Goal: Information Seeking & Learning: Check status

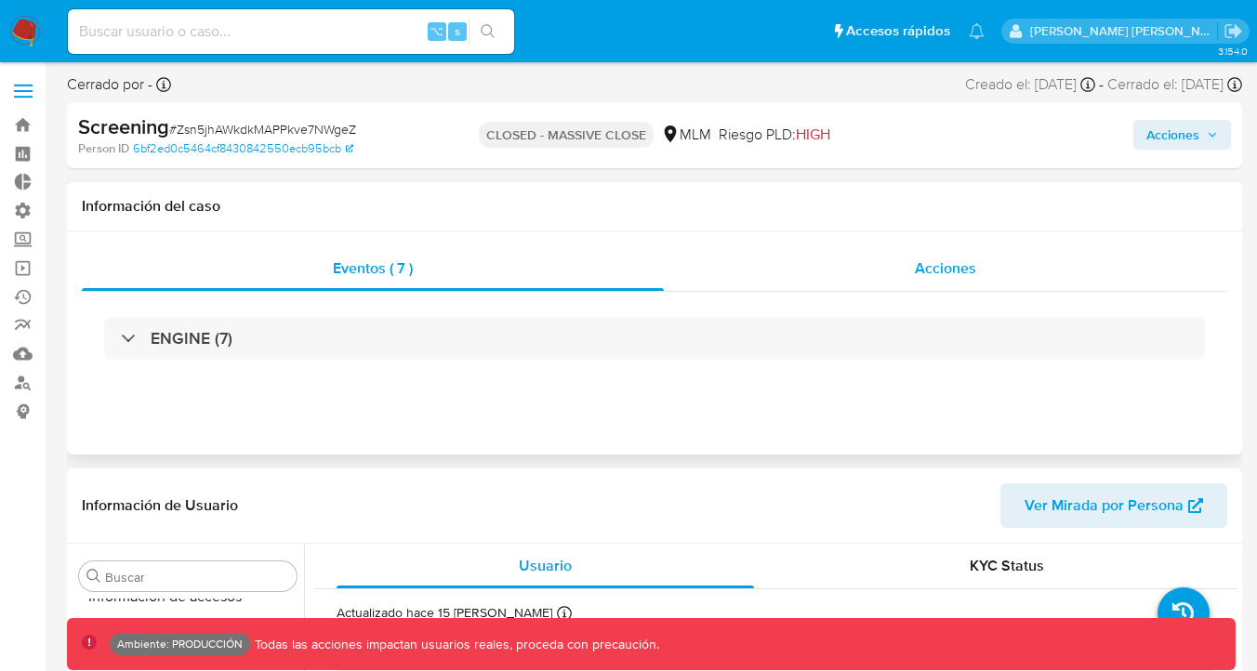
scroll to position [786, 0]
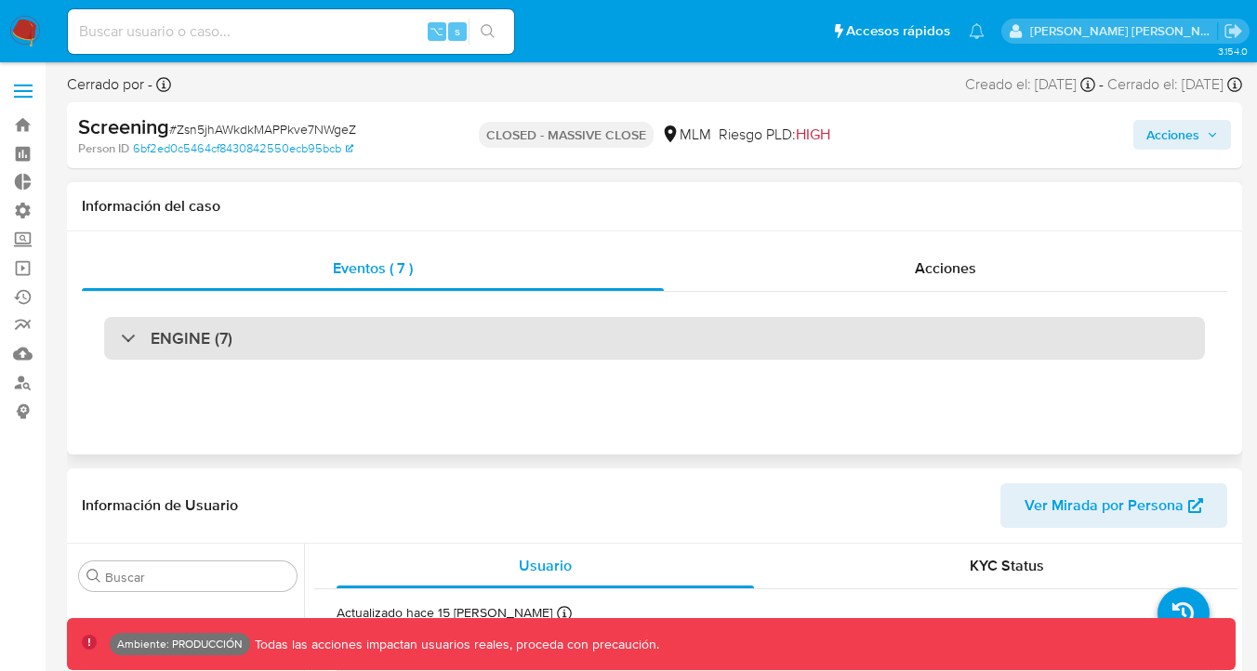
click at [674, 333] on div "ENGINE (7)" at bounding box center [654, 338] width 1101 height 43
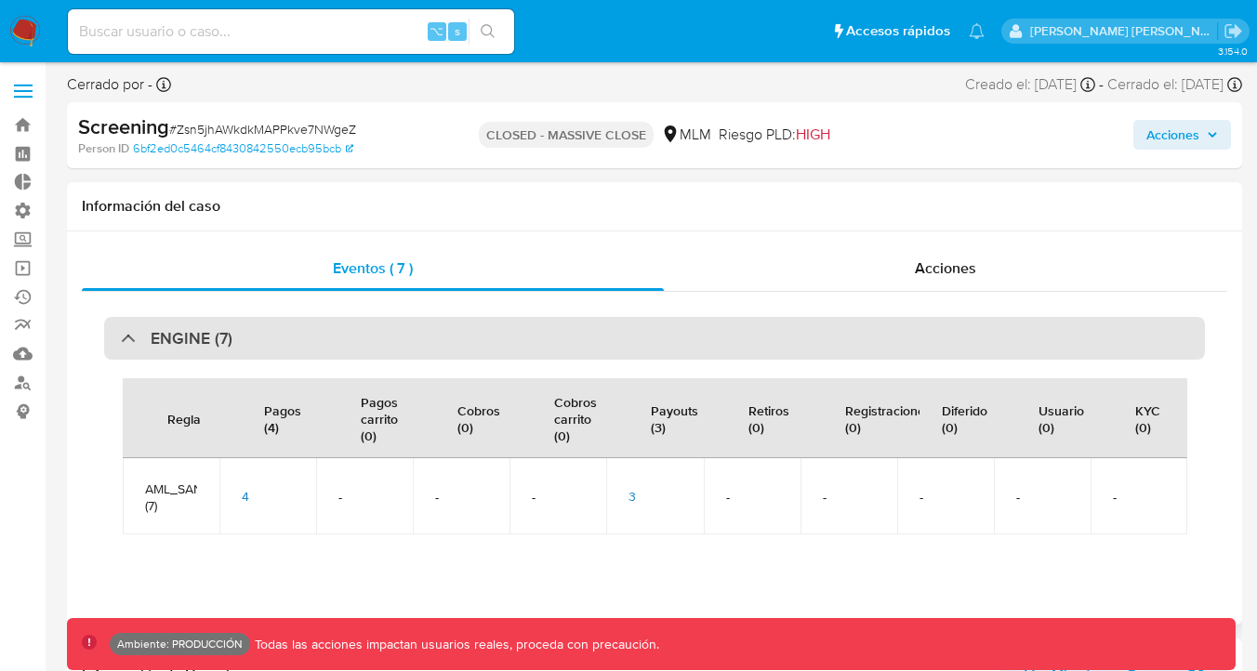
select select "10"
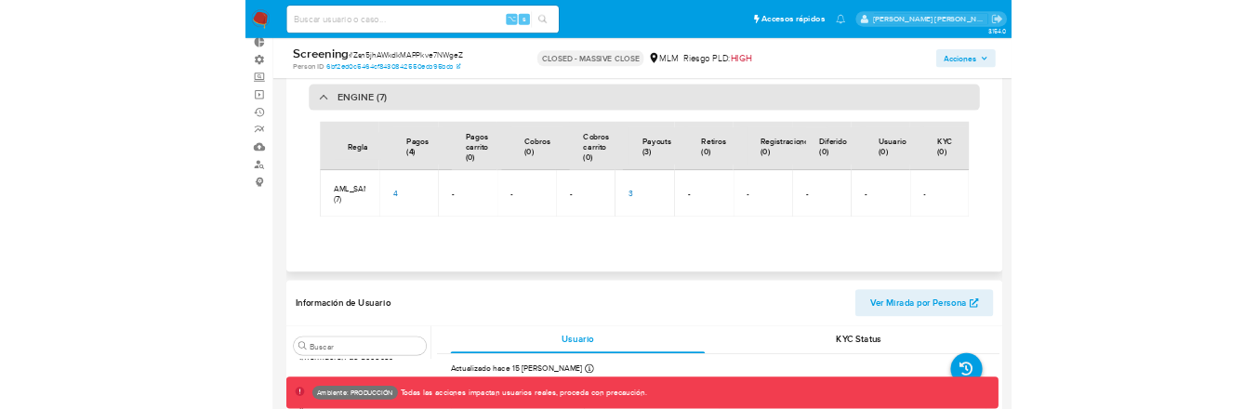
scroll to position [124, 0]
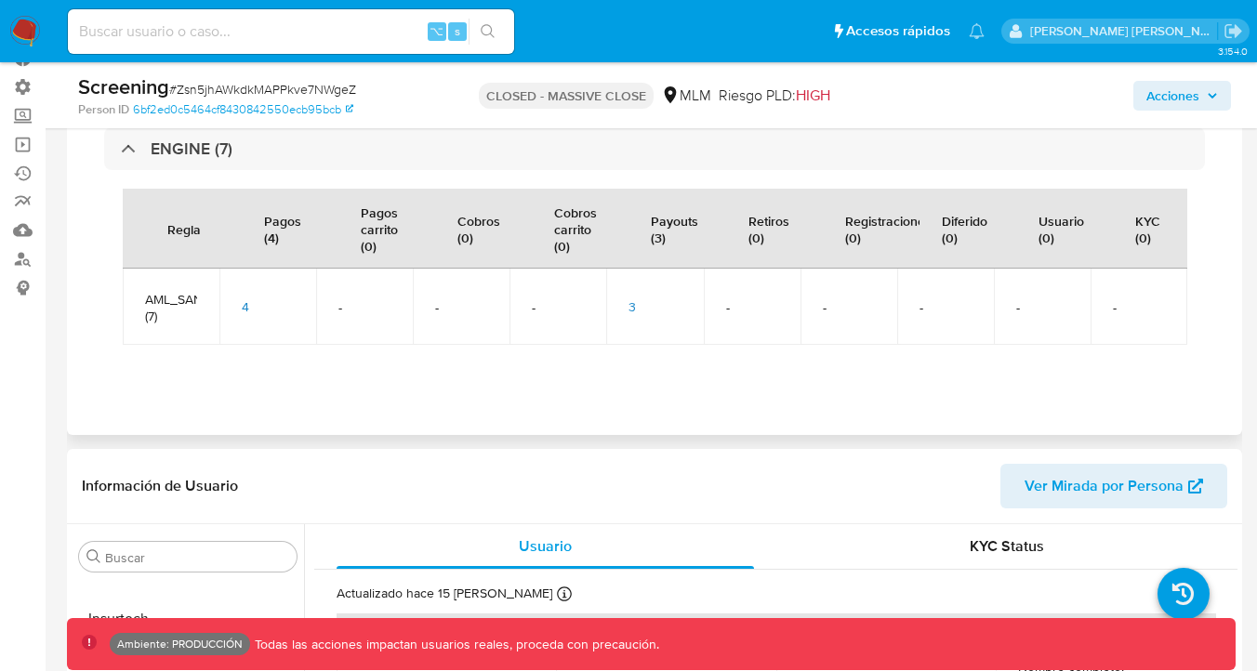
click at [634, 299] on span "3" at bounding box center [632, 307] width 7 height 19
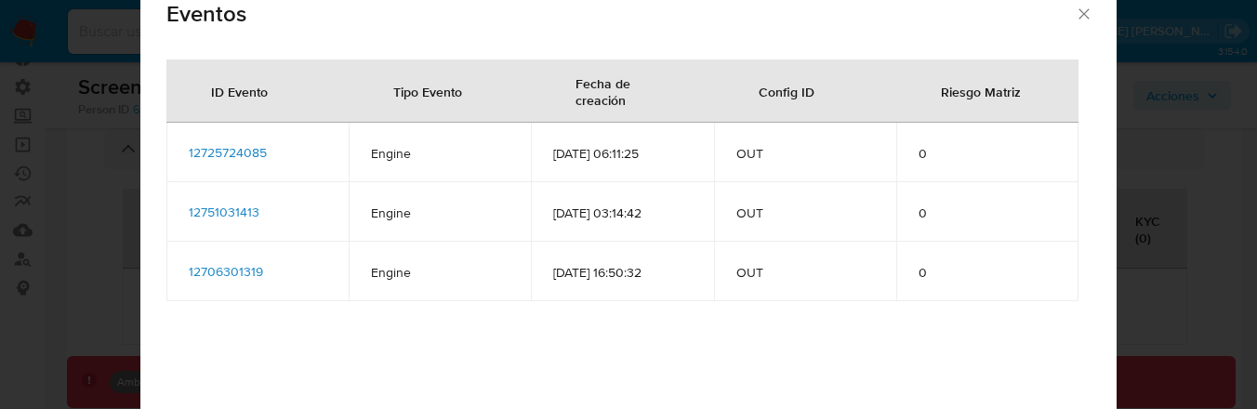
click at [259, 146] on span "12725724085" at bounding box center [228, 152] width 78 height 19
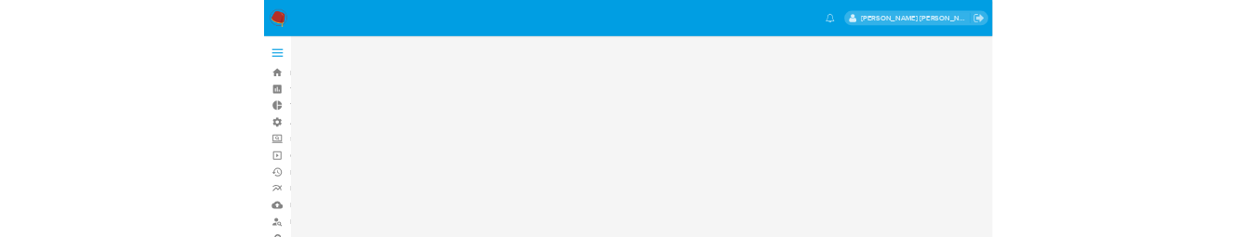
scroll to position [0, 0]
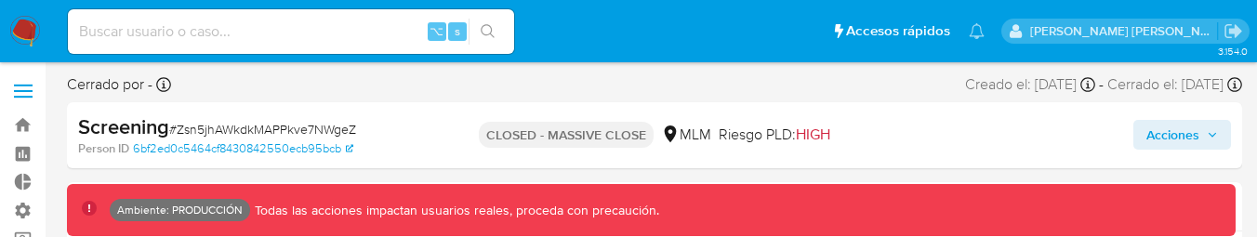
scroll to position [786, 0]
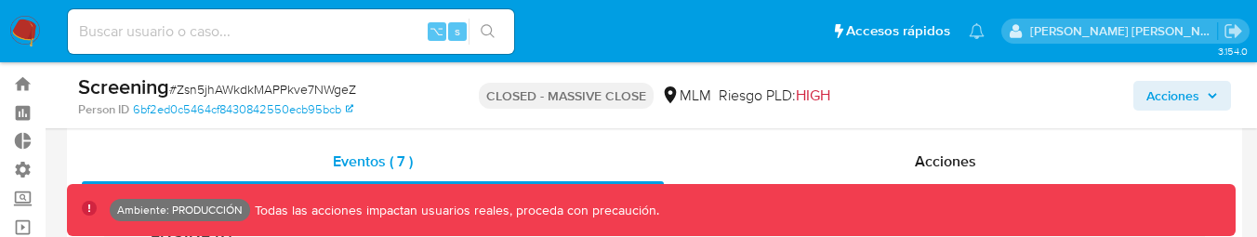
select select "10"
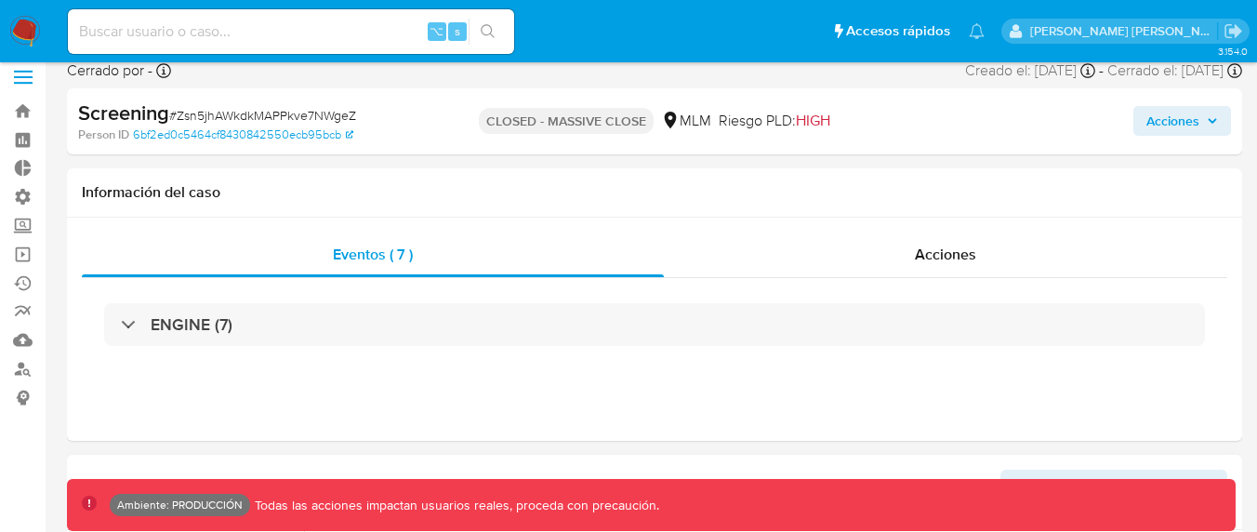
scroll to position [13, 0]
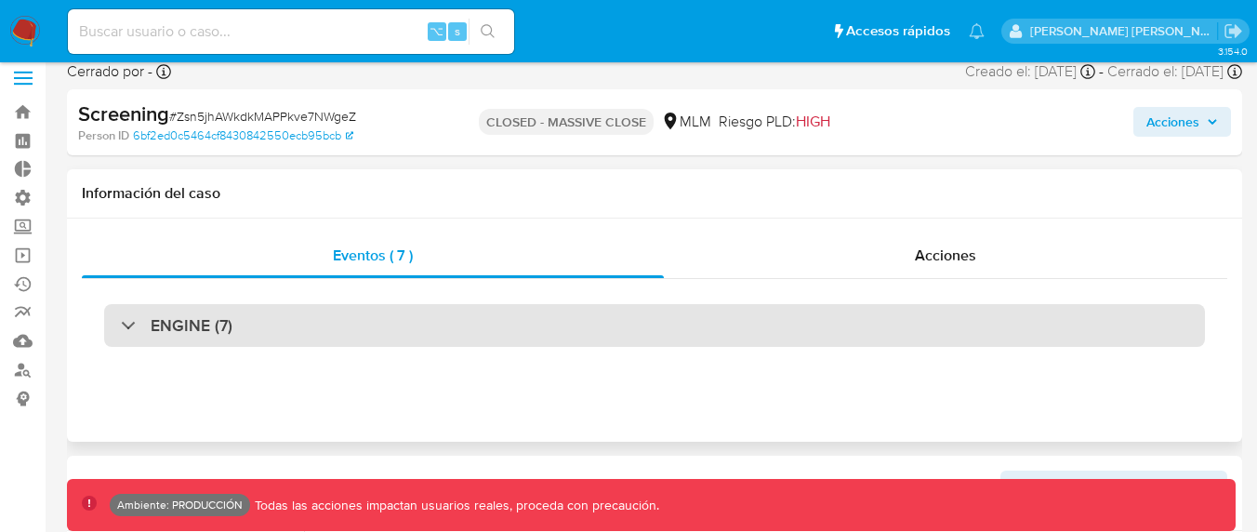
click at [551, 236] on div "ENGINE (7)" at bounding box center [654, 325] width 1101 height 43
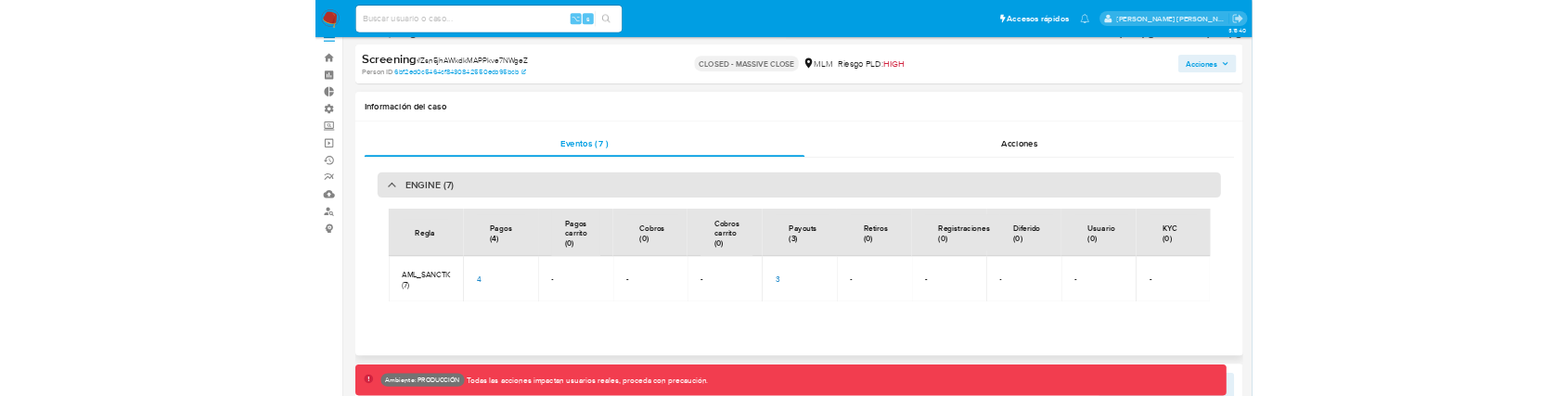
scroll to position [0, 0]
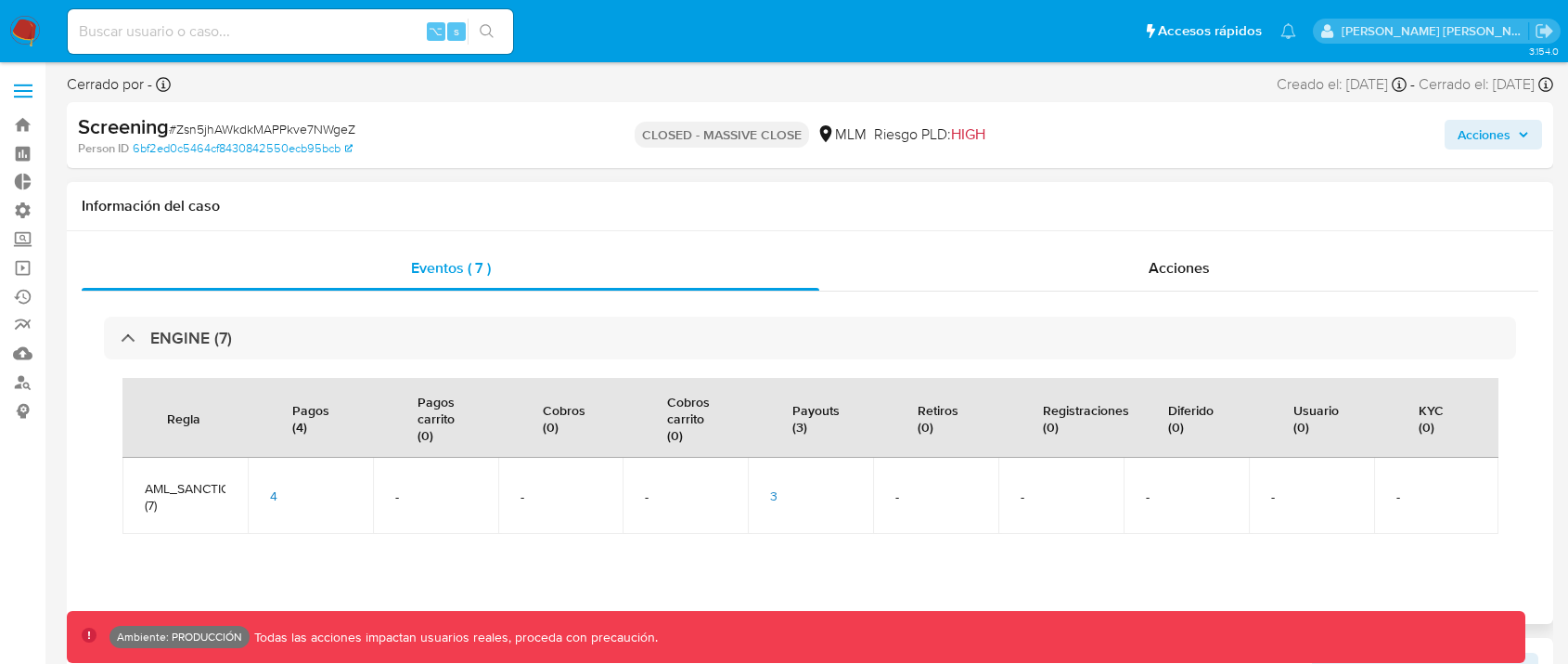
click at [778, 236] on div "3" at bounding box center [810, 495] width 81 height 17
click at [776, 236] on span "3" at bounding box center [774, 495] width 7 height 19
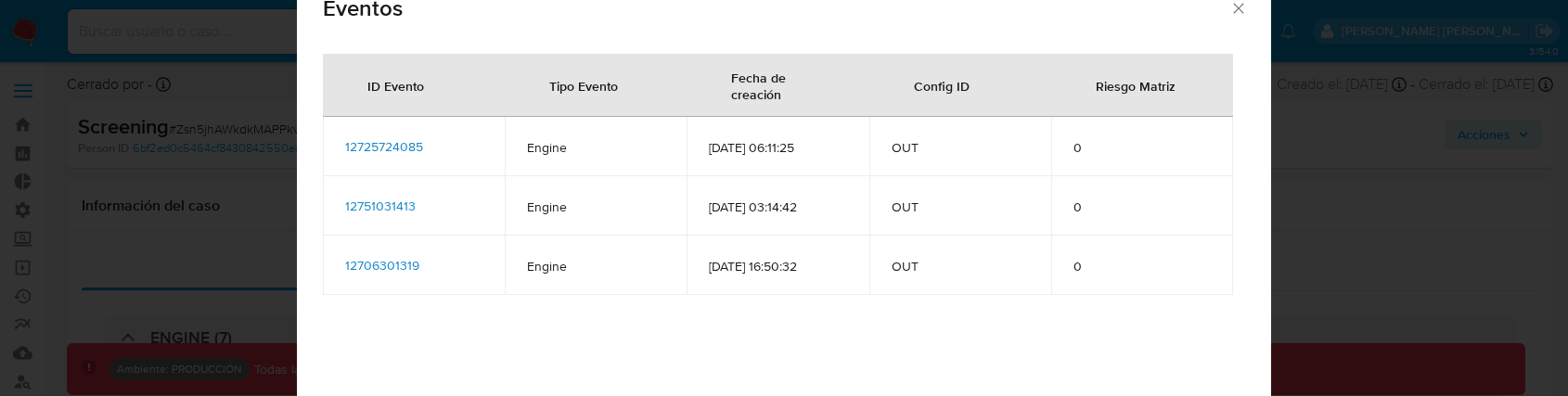
click at [400, 144] on span "12725724085" at bounding box center [384, 147] width 78 height 19
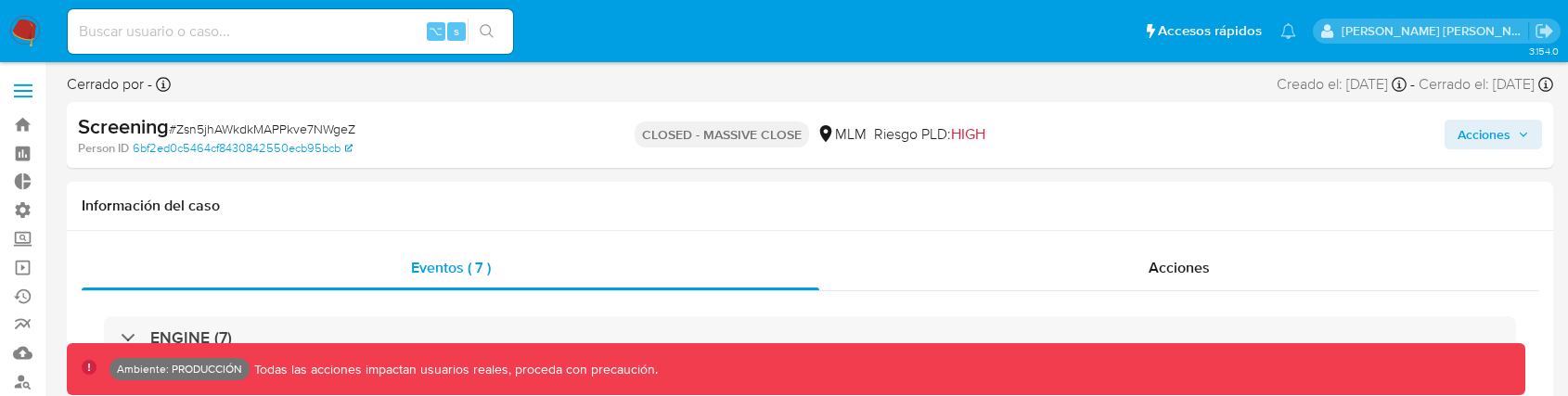
select select "10"
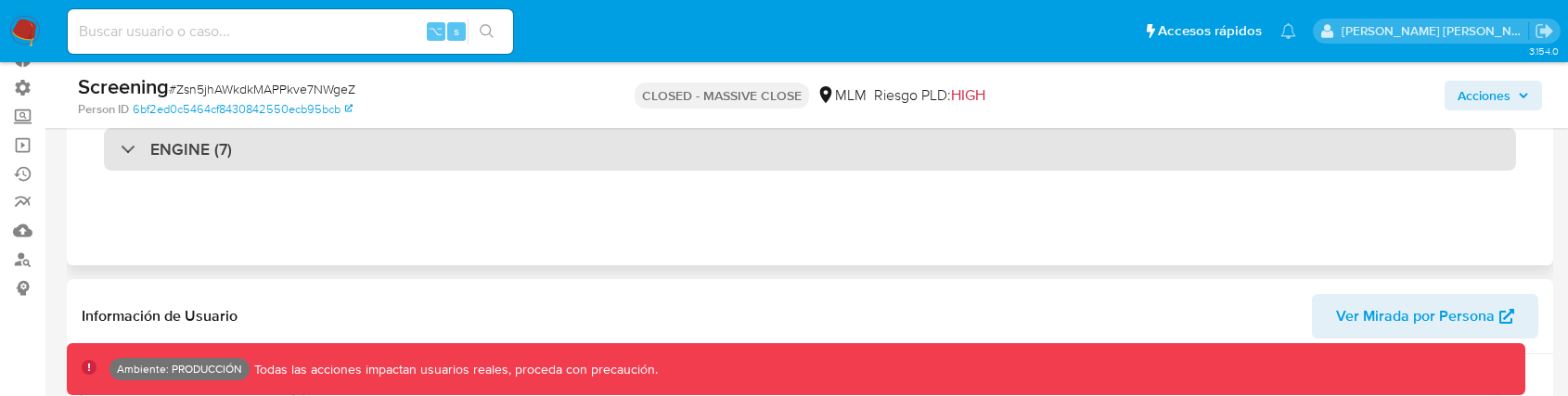
click at [616, 164] on div "ENGINE (7)" at bounding box center [809, 149] width 1412 height 43
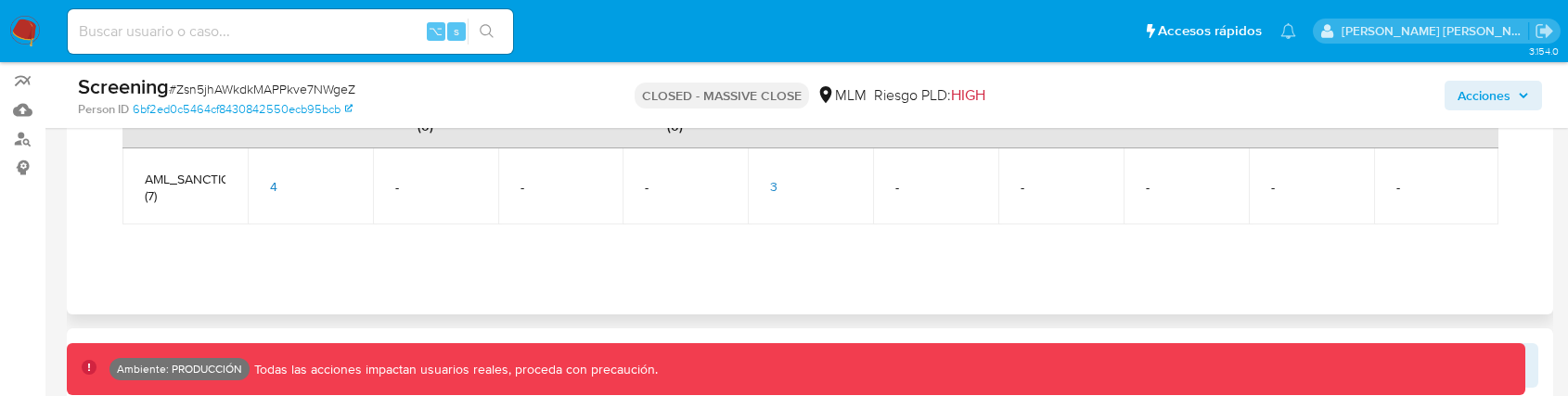
scroll to position [245, 0]
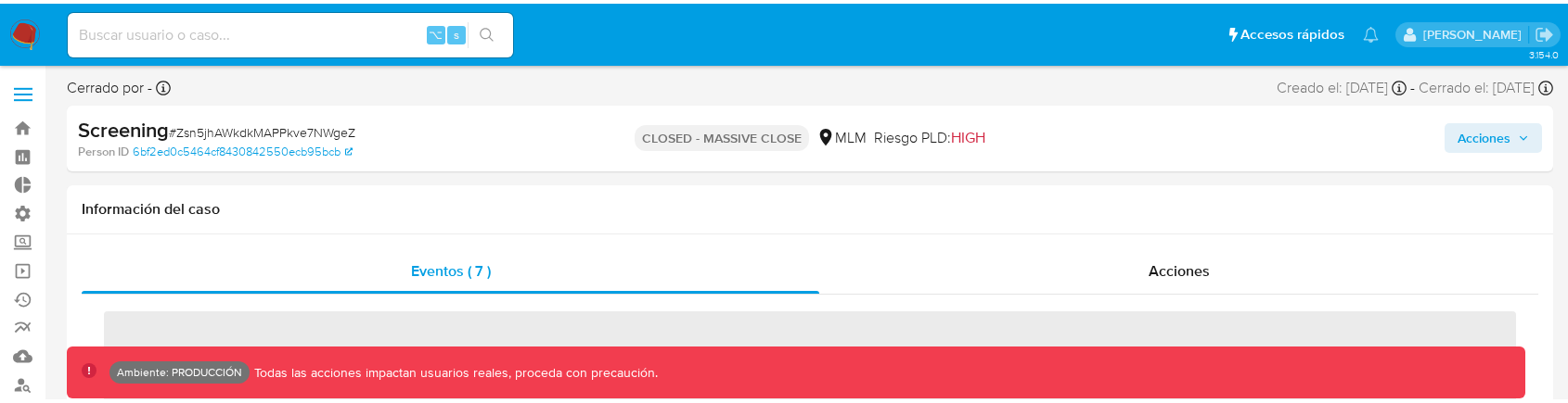
scroll to position [784, 0]
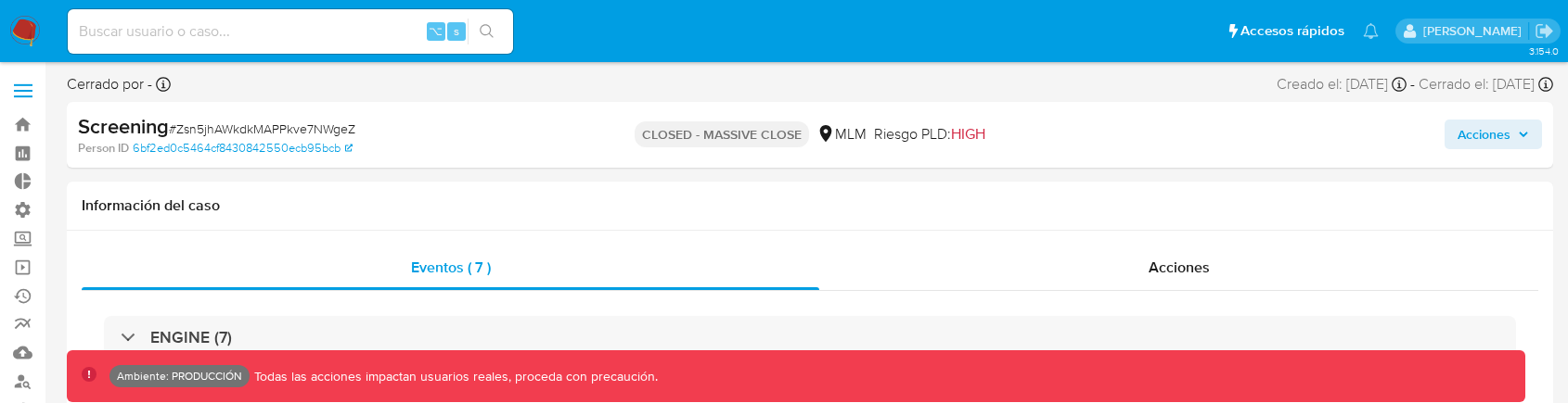
select select "10"
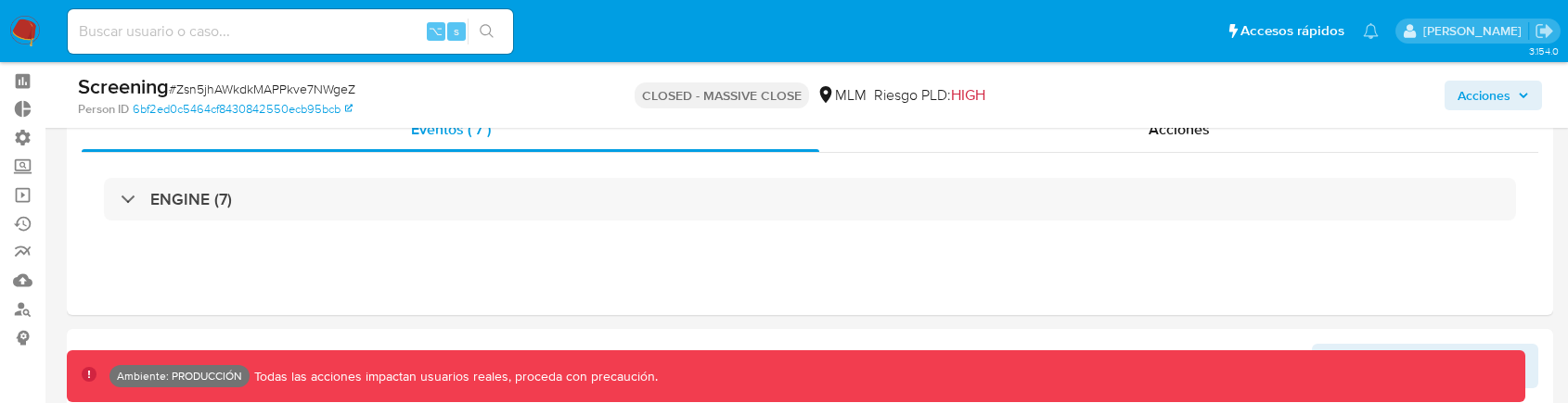
scroll to position [75, 0]
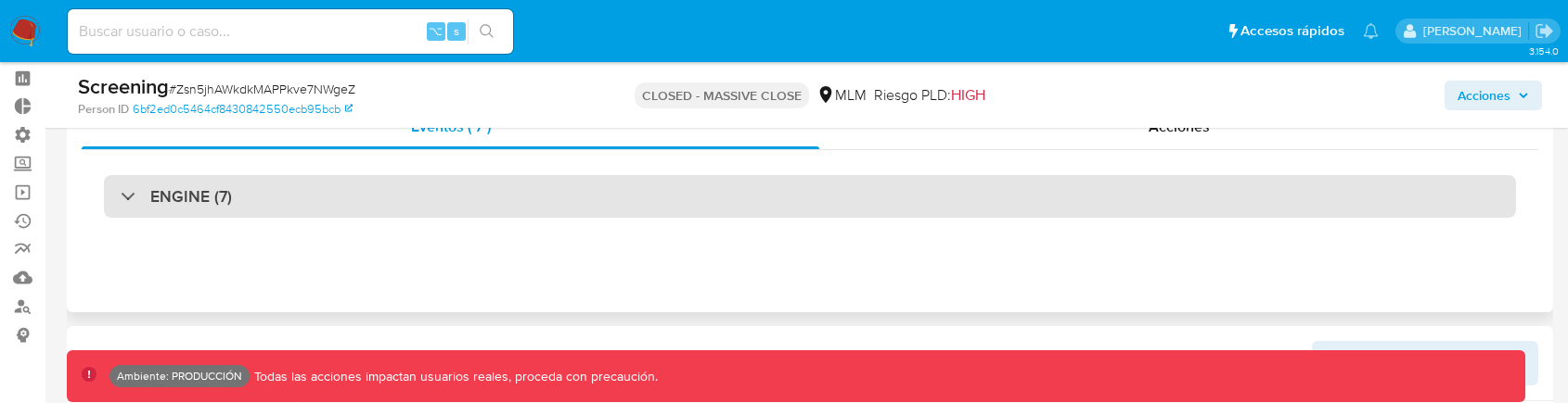
click at [269, 208] on div "ENGINE (7)" at bounding box center [809, 197] width 1412 height 43
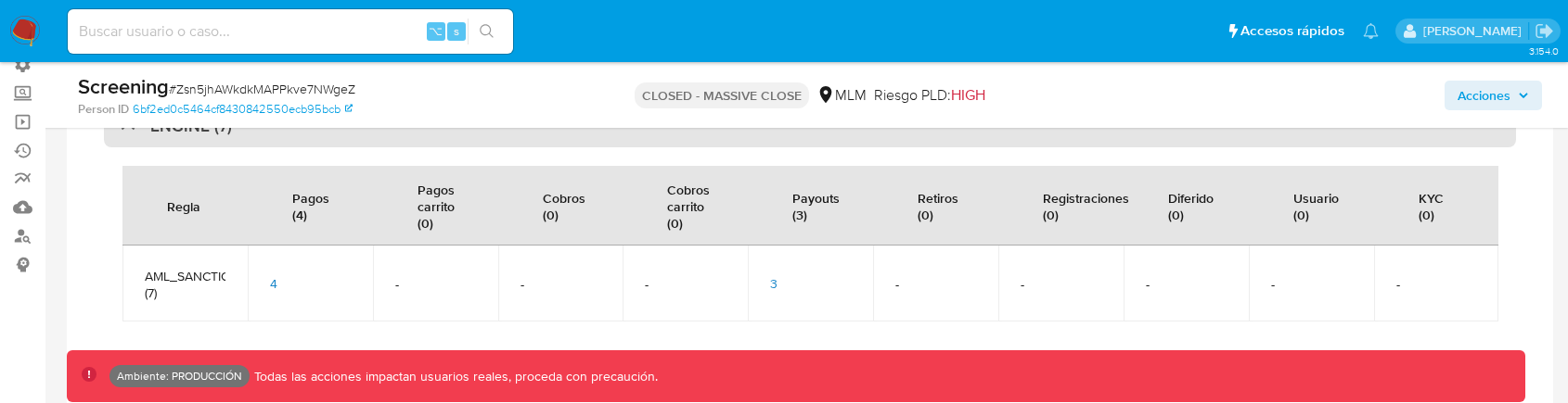
scroll to position [182, 0]
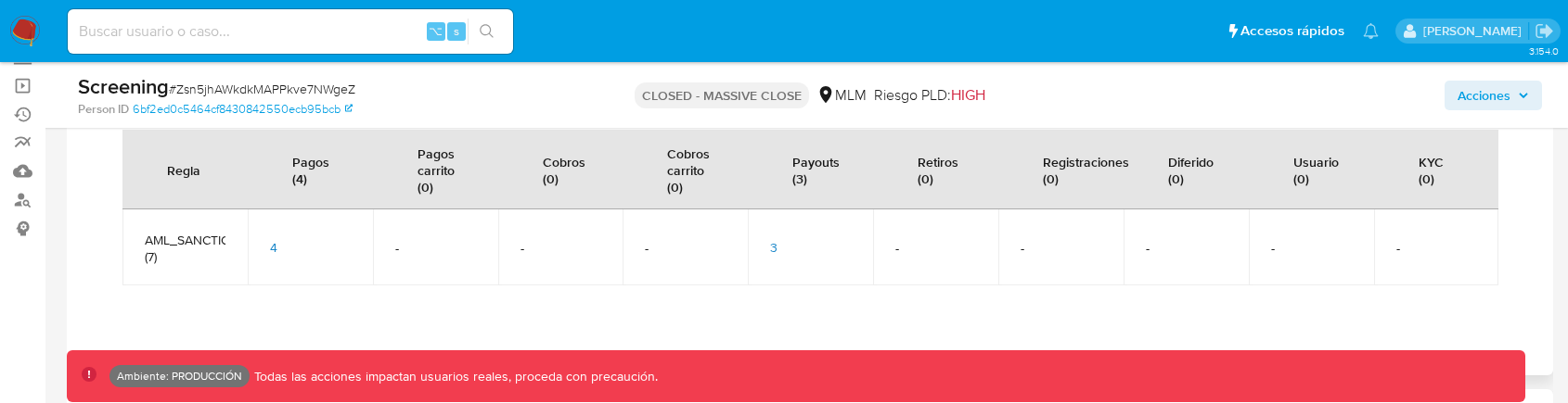
click at [777, 240] on span "3" at bounding box center [774, 247] width 7 height 19
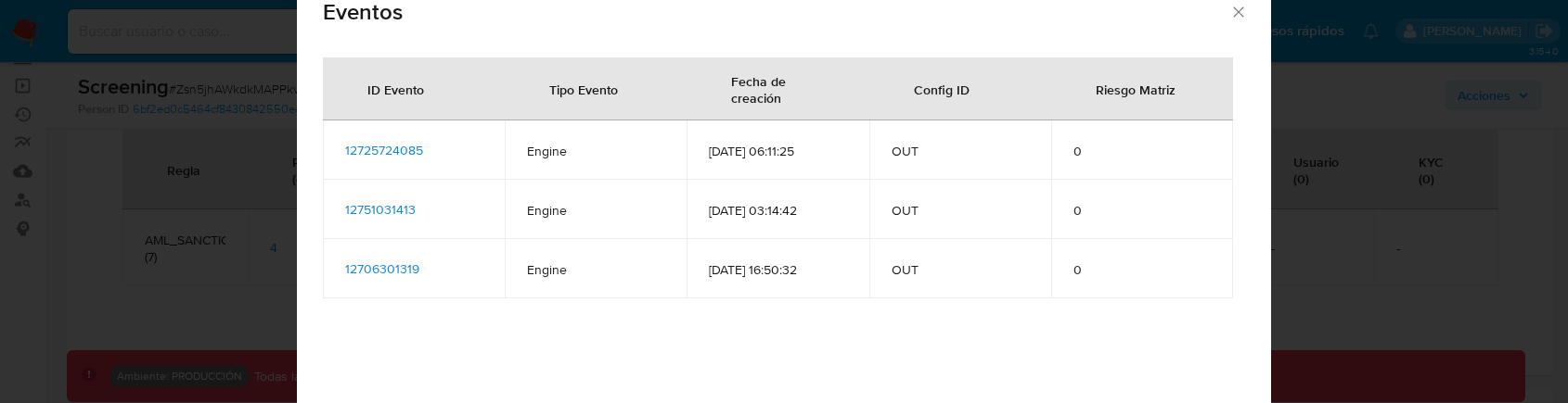
click at [371, 155] on span "12725724085" at bounding box center [384, 150] width 78 height 19
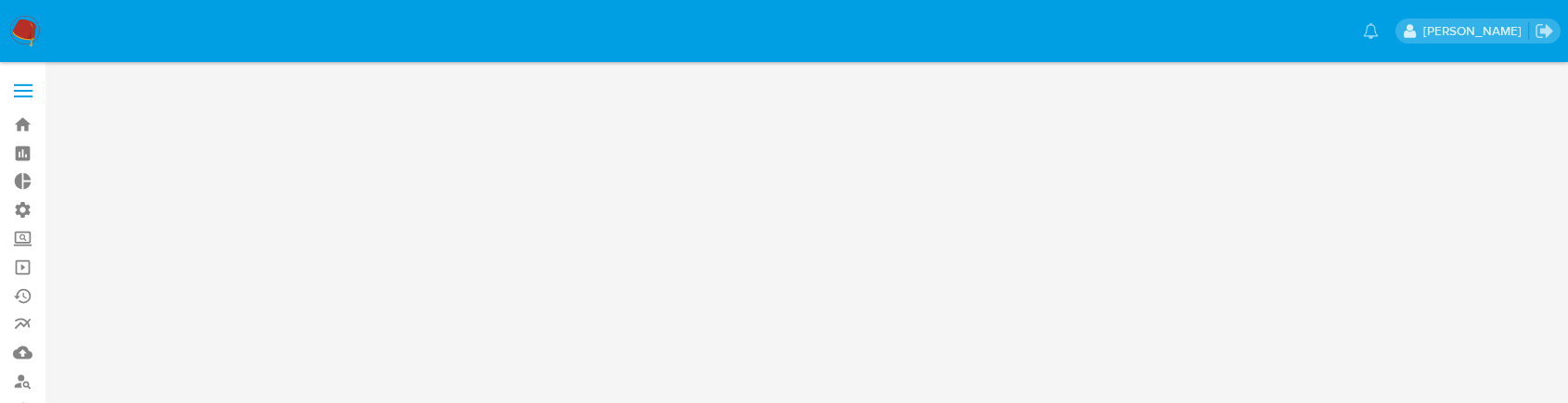
scroll to position [0, 0]
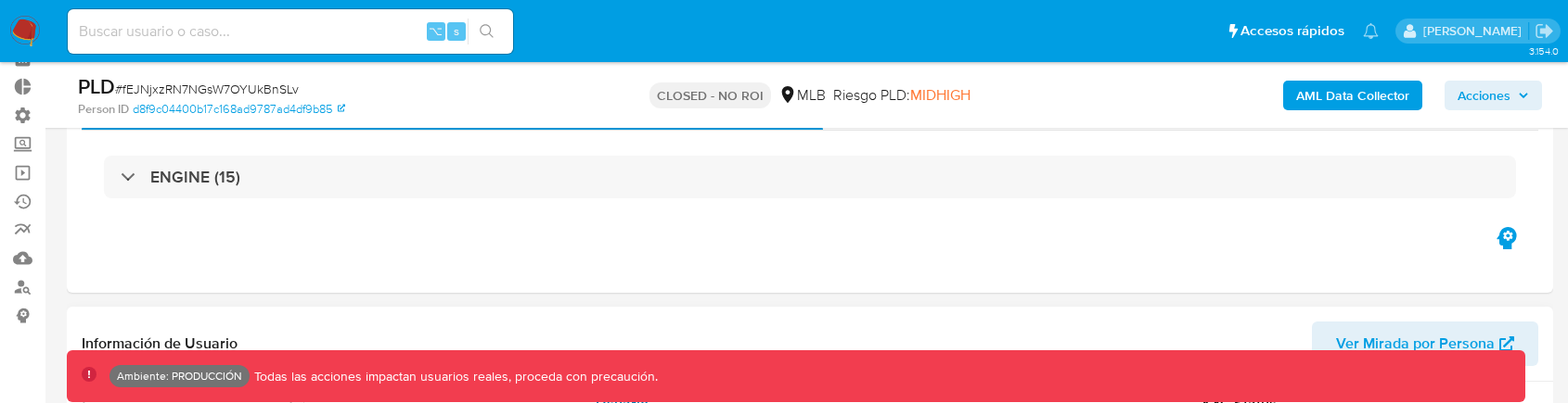
scroll to position [73, 0]
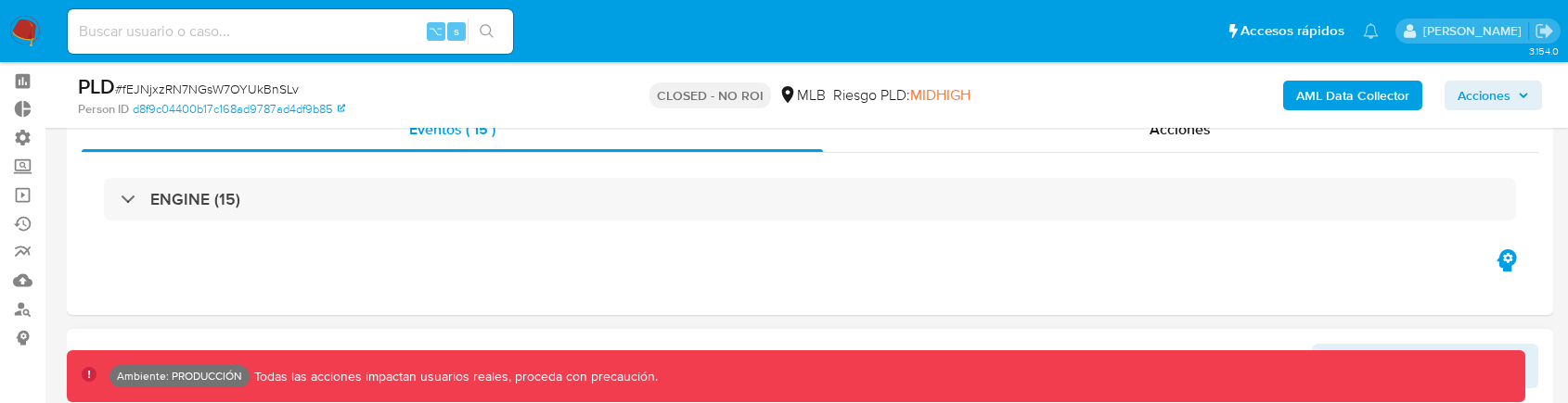
select select "10"
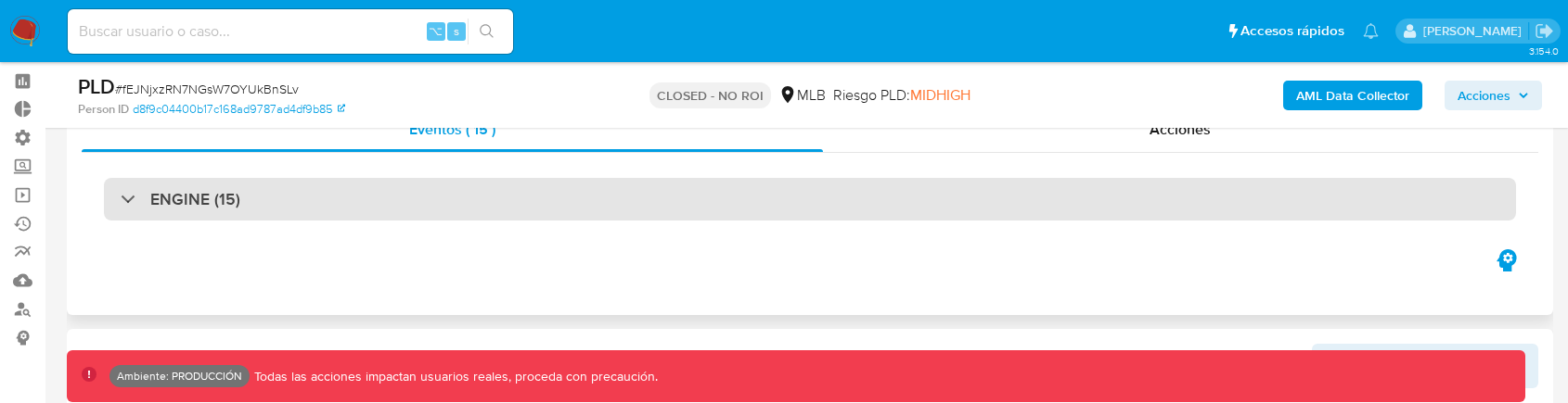
click at [203, 191] on h3 "ENGINE (15)" at bounding box center [196, 200] width 90 height 20
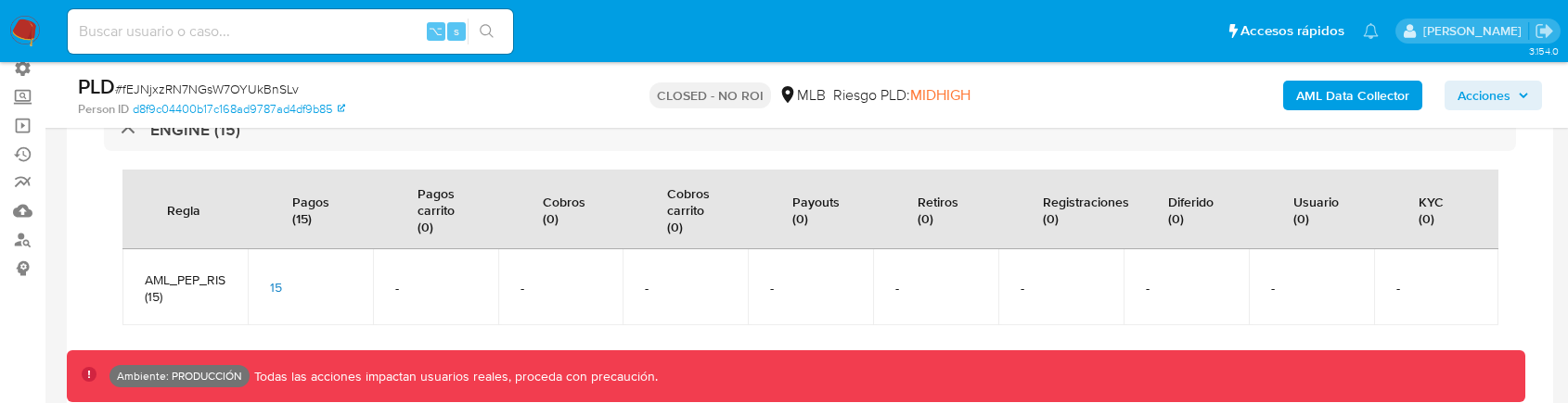
scroll to position [159, 0]
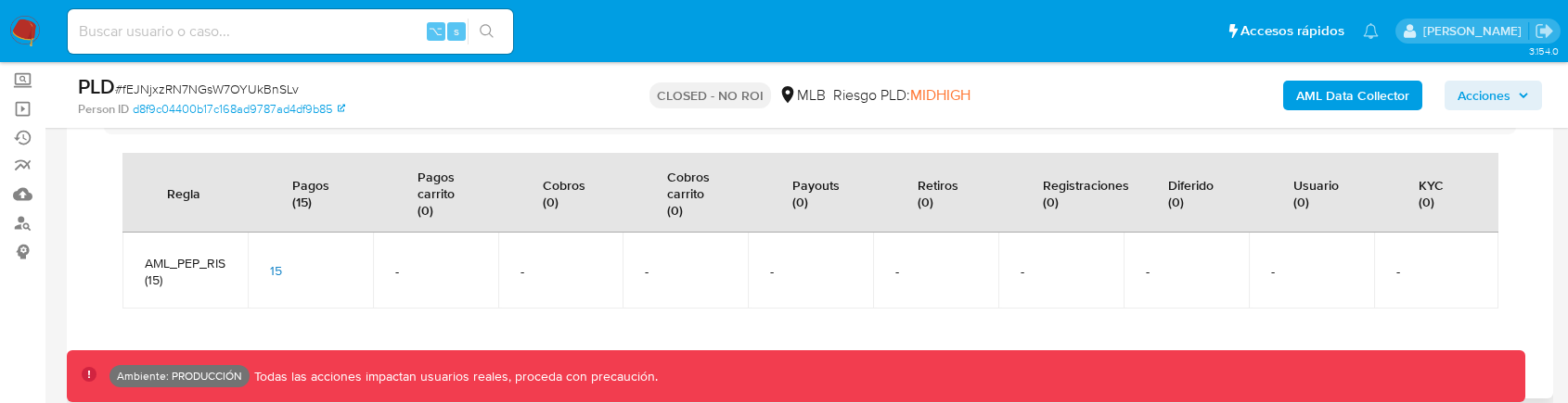
click at [278, 273] on span "15" at bounding box center [276, 270] width 12 height 19
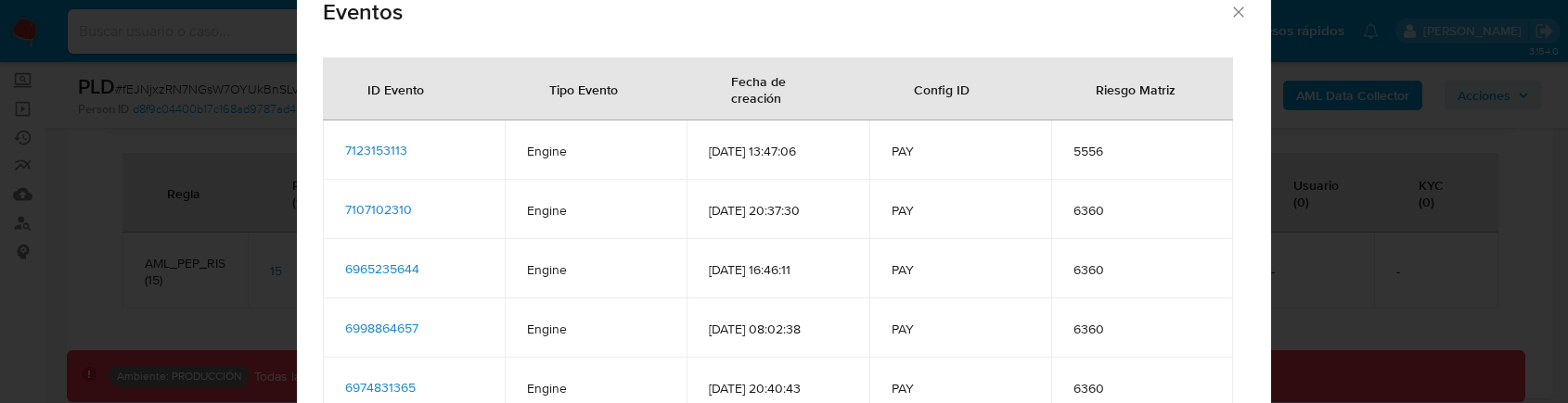
click at [396, 152] on span "7123153113" at bounding box center [376, 150] width 62 height 19
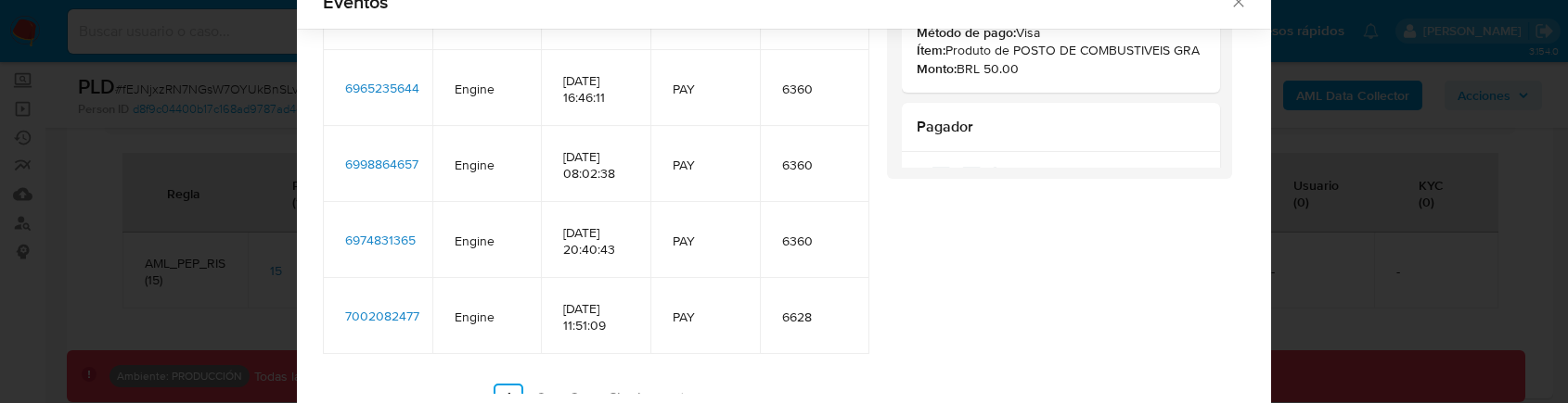
scroll to position [244, 0]
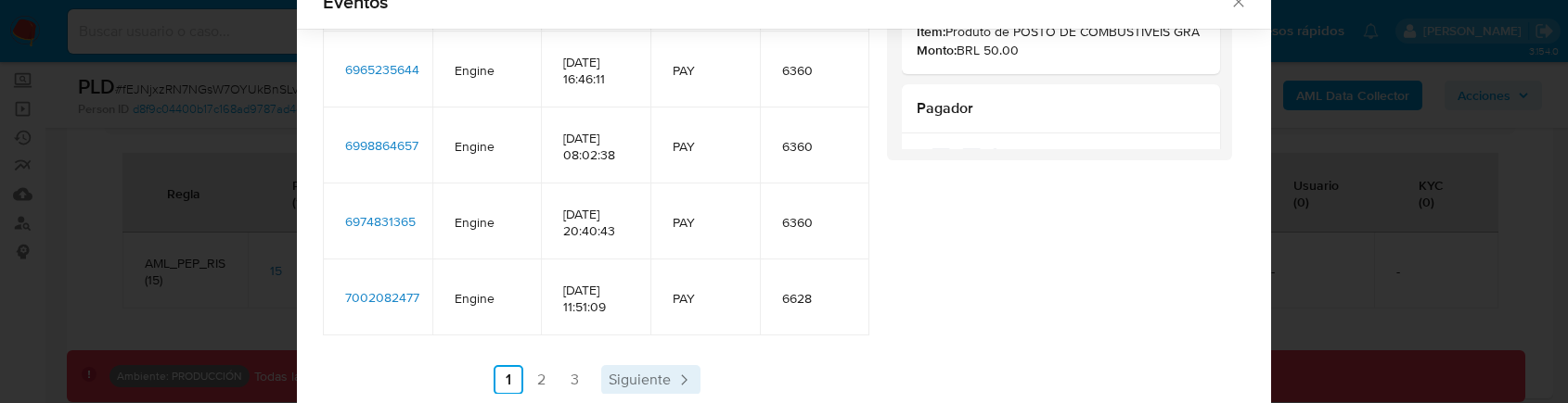
click at [621, 386] on span "Siguiente" at bounding box center [640, 380] width 62 height 15
click at [706, 383] on span "Siguiente" at bounding box center [689, 380] width 62 height 15
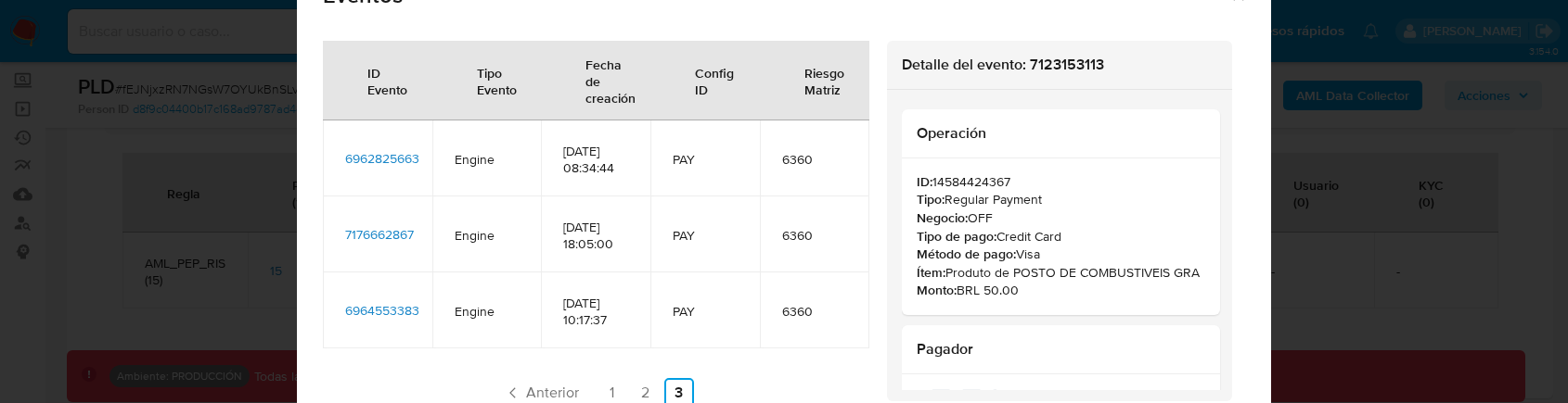
click at [0, 338] on div "Eventos ID Evento Tipo Evento Fecha de creación Config ID Riesgo Matriz 6962825…" at bounding box center [784, 202] width 1568 height 403
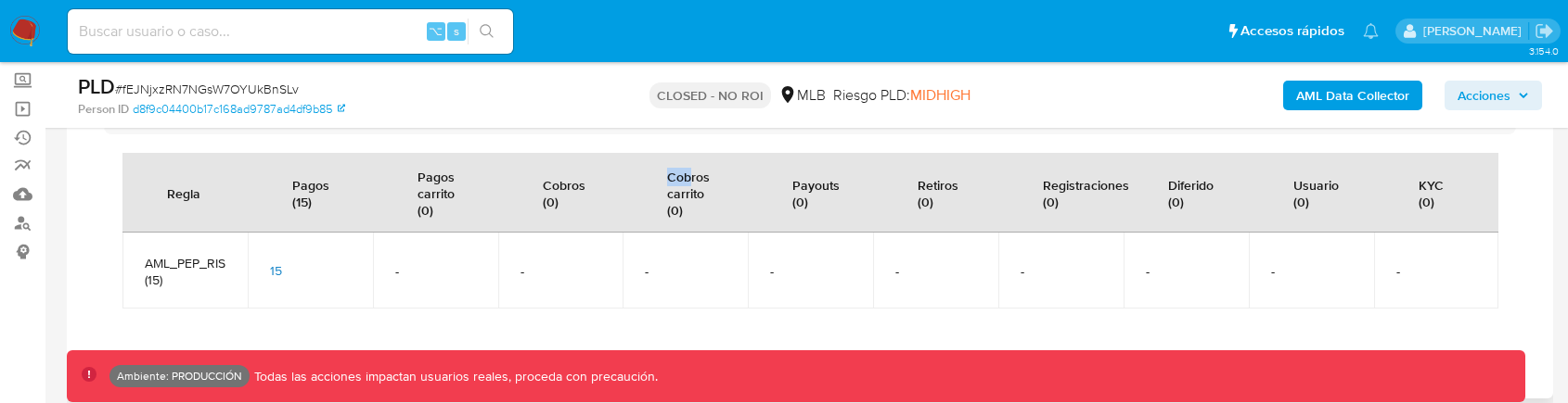
drag, startPoint x: 667, startPoint y: 184, endPoint x: 692, endPoint y: 185, distance: 25.0
click at [692, 185] on div "Cobros carrito (0)" at bounding box center [688, 193] width 87 height 78
drag, startPoint x: 904, startPoint y: 166, endPoint x: 911, endPoint y: 203, distance: 37.7
click at [911, 203] on div "Retiros (0)" at bounding box center [938, 193] width 86 height 61
click at [276, 279] on td "15" at bounding box center [310, 270] width 126 height 76
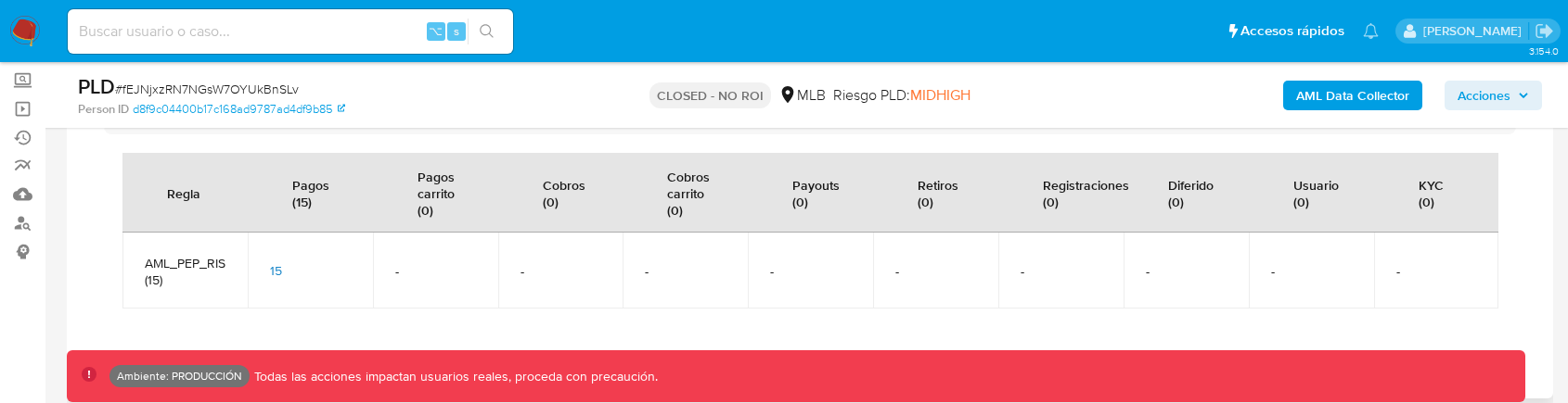
click at [276, 272] on span "15" at bounding box center [276, 270] width 12 height 19
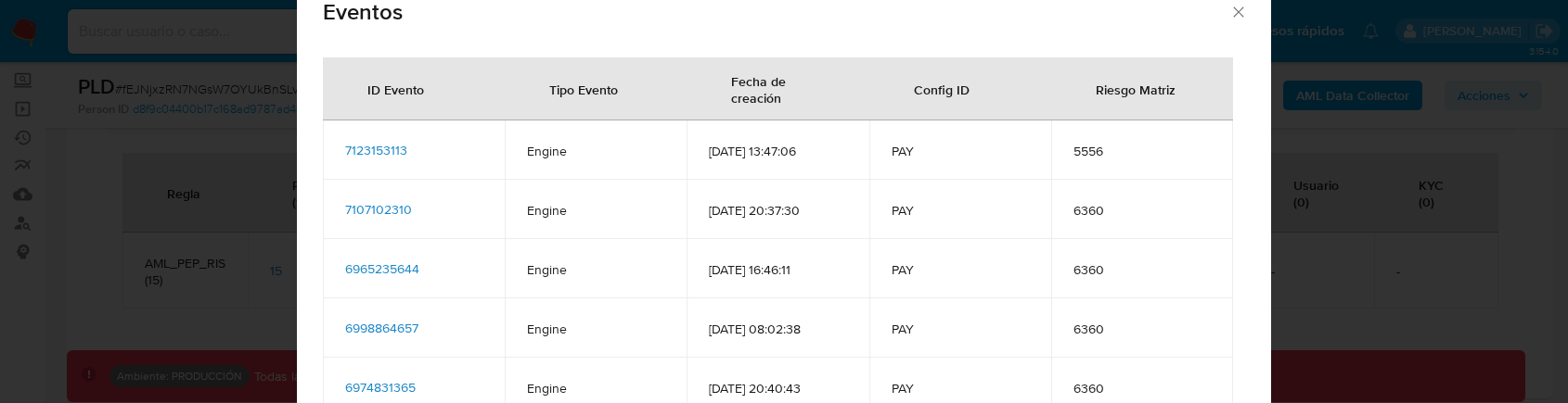
click at [387, 151] on span "7123153113" at bounding box center [376, 150] width 62 height 19
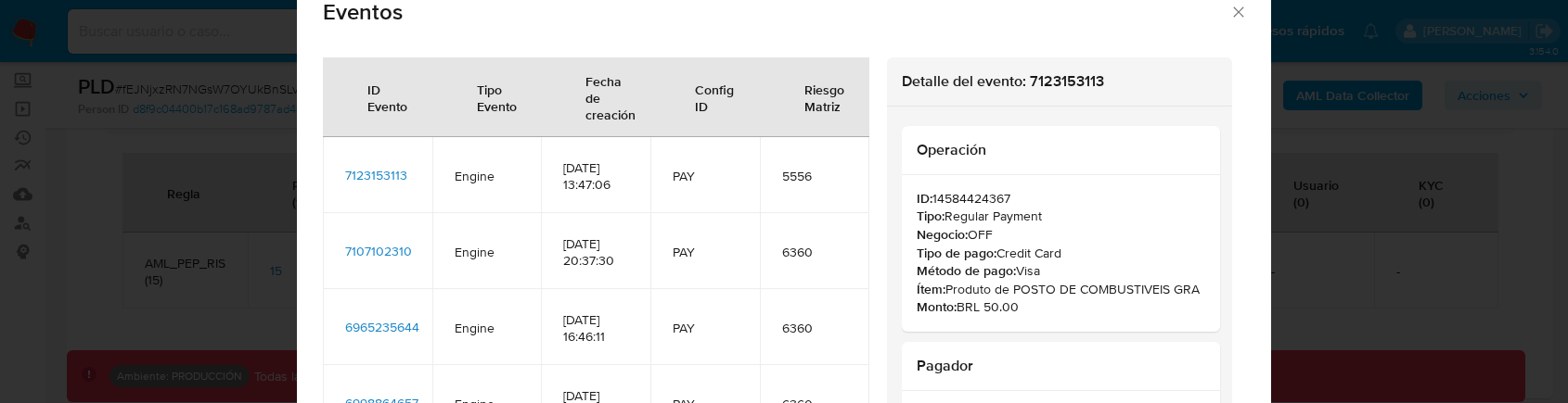
click at [382, 172] on span "7123153113" at bounding box center [376, 175] width 62 height 19
click at [383, 179] on span "7123153113" at bounding box center [376, 175] width 62 height 19
click at [394, 247] on span "7107102310" at bounding box center [378, 251] width 67 height 19
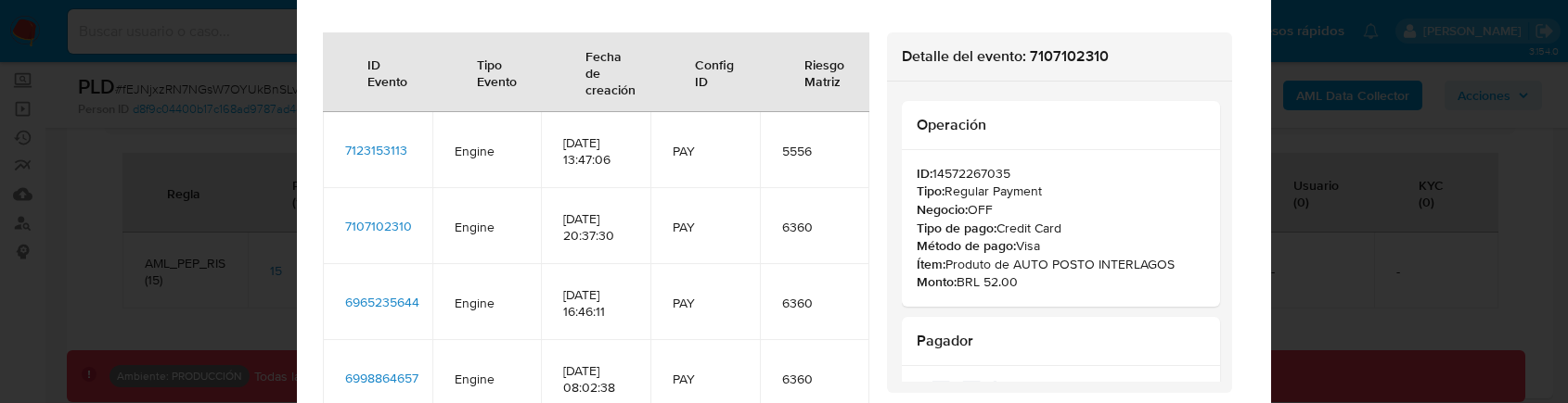
click at [391, 302] on span "6965235644" at bounding box center [382, 302] width 74 height 19
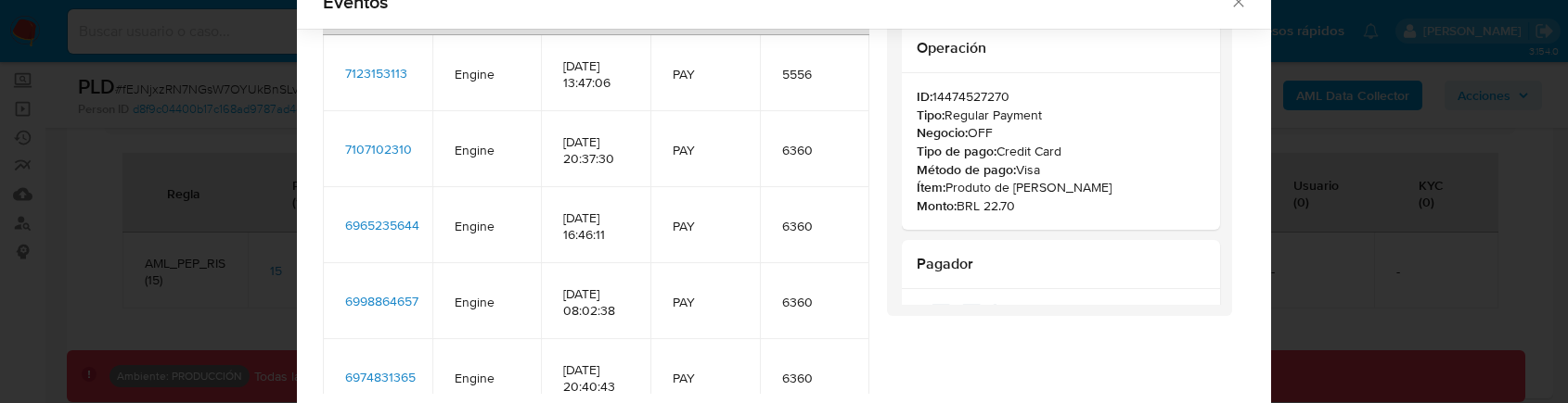
scroll to position [99, 0]
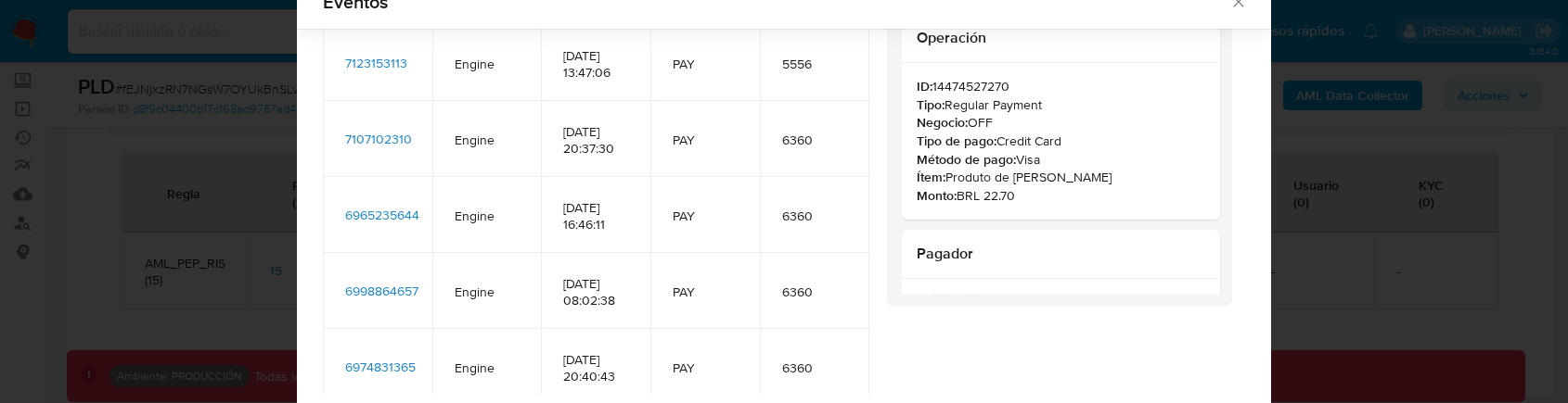
click at [396, 284] on span "6998864657" at bounding box center [381, 291] width 73 height 19
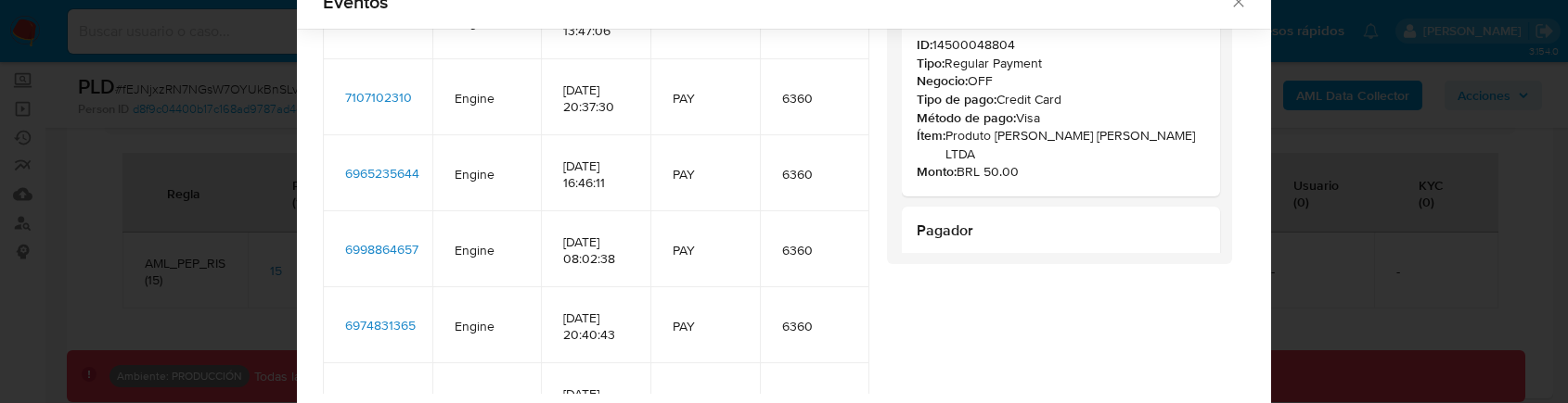
scroll to position [144, 0]
click at [402, 309] on td "6974831365" at bounding box center [378, 322] width 110 height 76
click at [402, 312] on span "6974831365" at bounding box center [380, 321] width 71 height 19
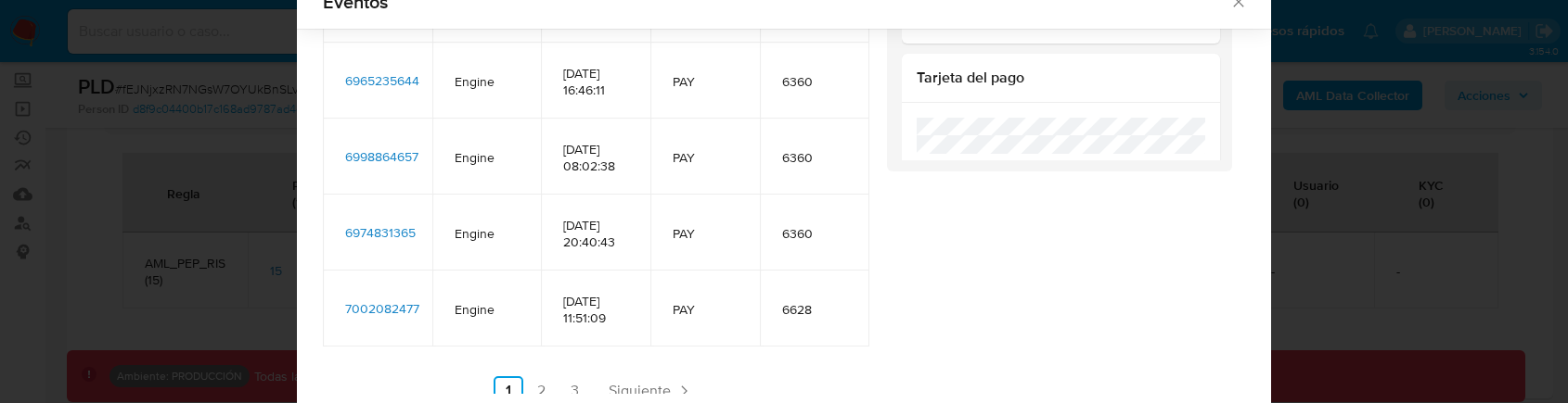
scroll to position [234, 0]
click at [393, 320] on td "7002082477" at bounding box center [378, 307] width 110 height 76
click at [393, 316] on td "7002082477" at bounding box center [378, 307] width 110 height 76
click at [393, 310] on span "7002082477" at bounding box center [382, 306] width 74 height 19
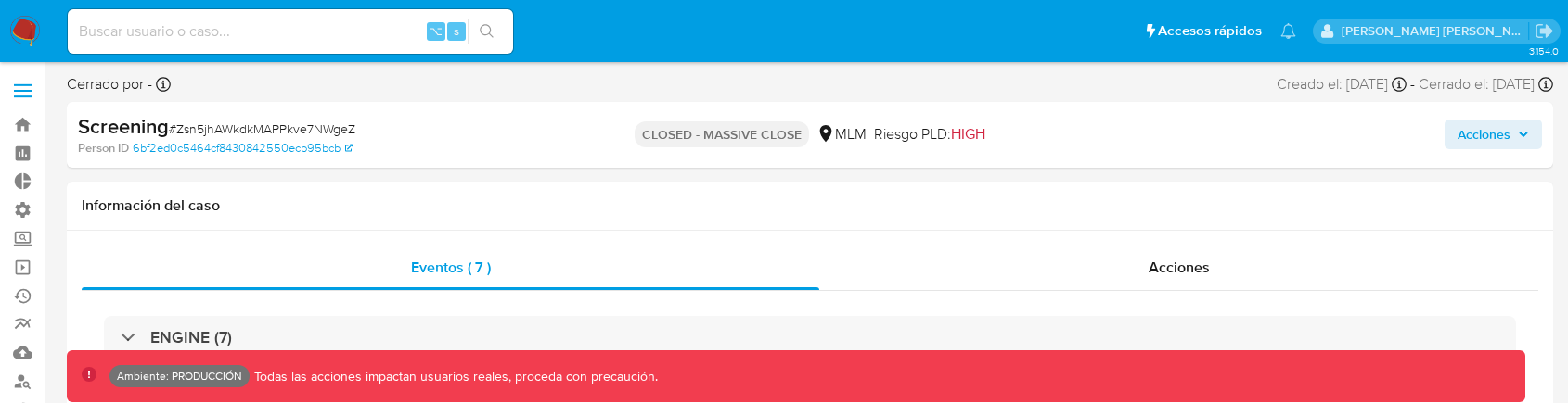
scroll to position [784, 0]
select select "10"
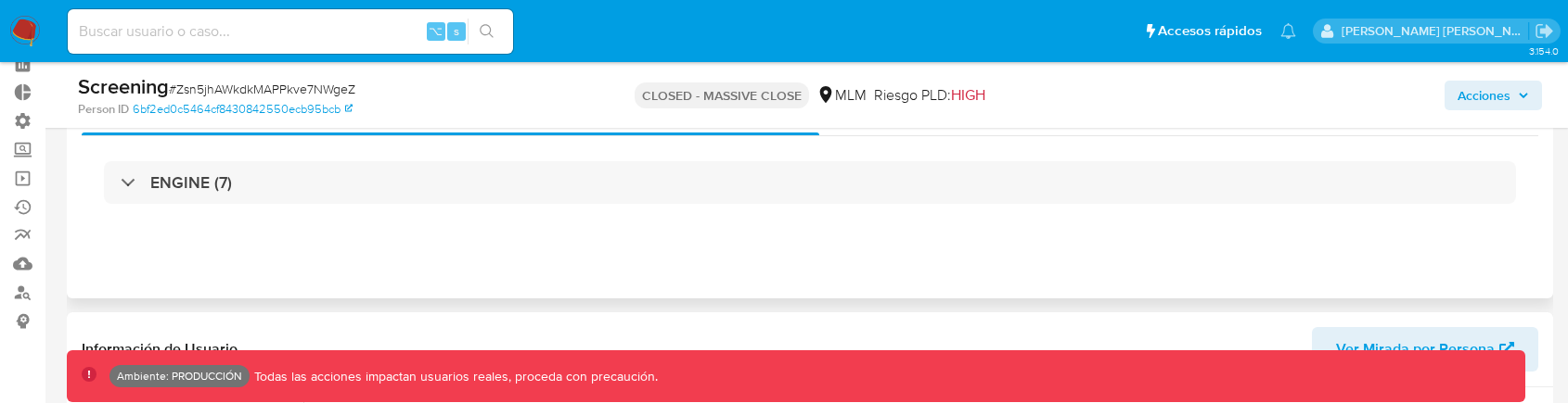
click at [1142, 144] on div "ENGINE (7)" at bounding box center [810, 183] width 1457 height 93
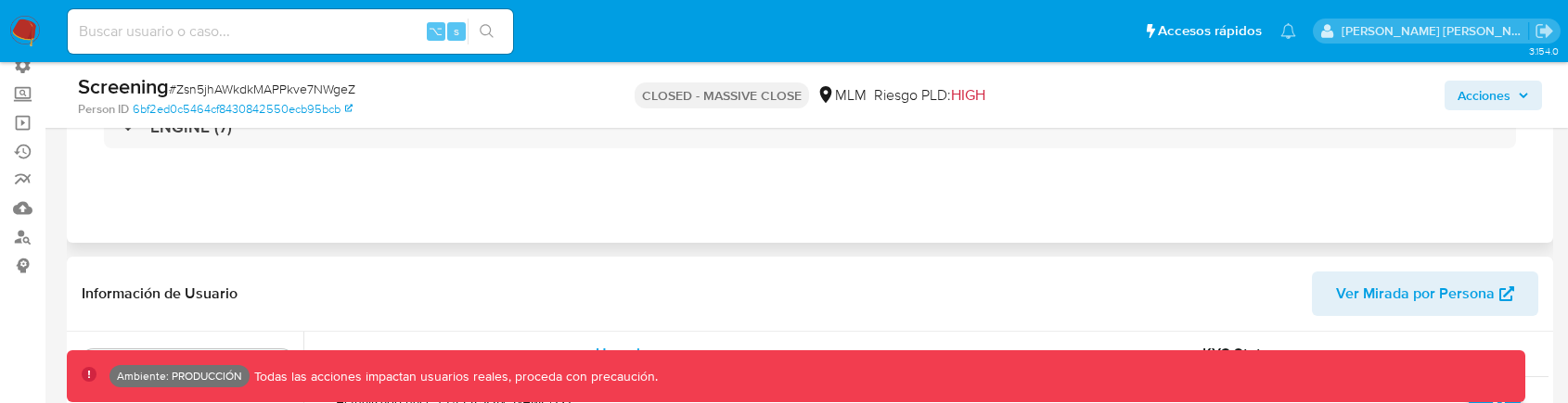
scroll to position [99, 0]
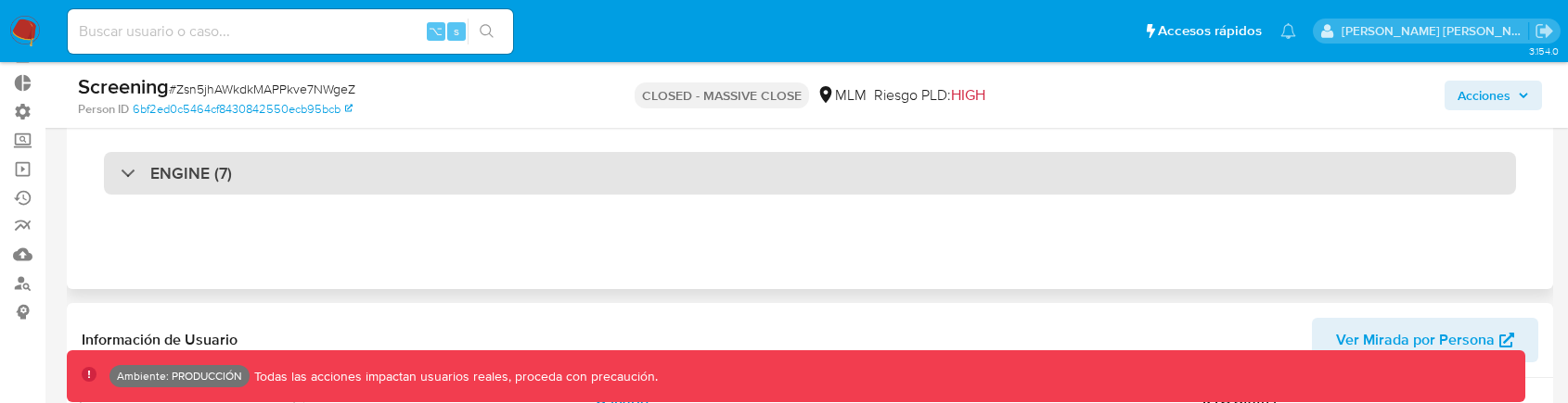
click at [869, 171] on div "ENGINE (7)" at bounding box center [809, 173] width 1412 height 43
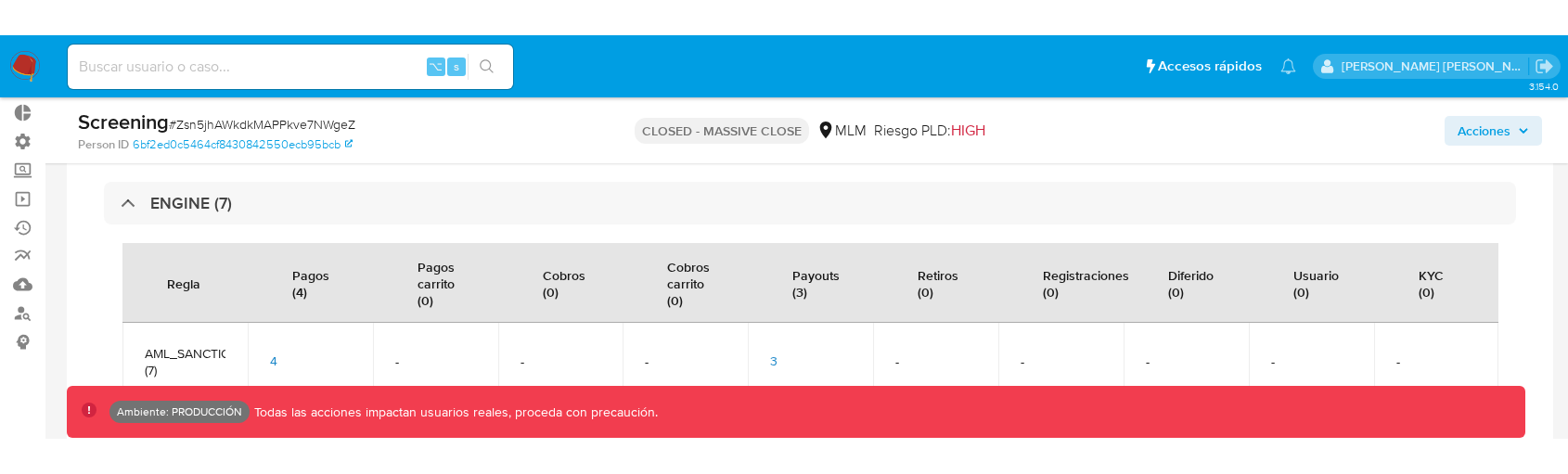
scroll to position [139, 0]
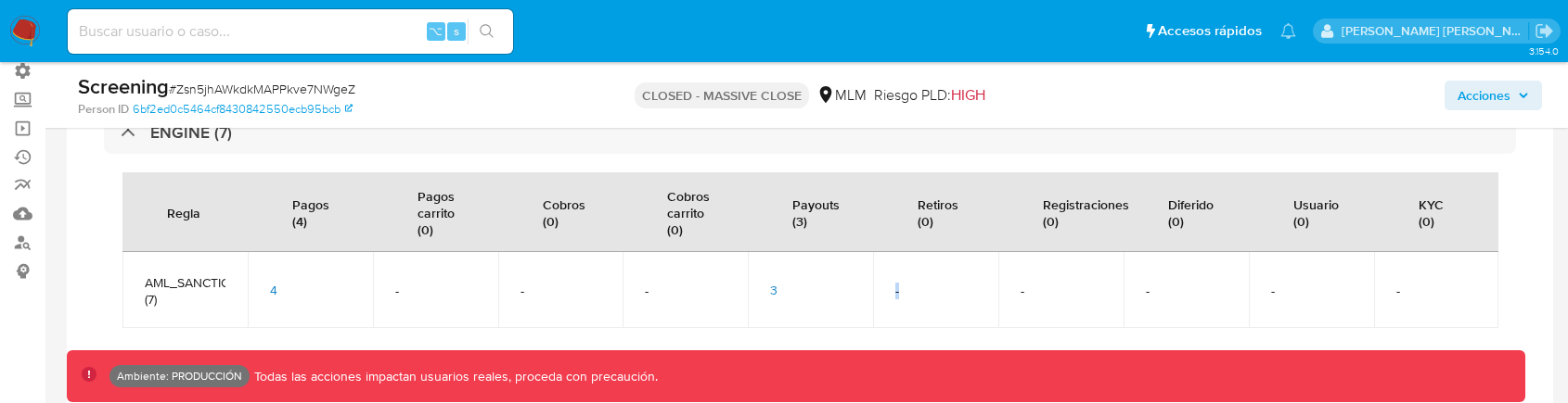
drag, startPoint x: 896, startPoint y: 297, endPoint x: 910, endPoint y: 297, distance: 14.0
click at [910, 297] on td "-" at bounding box center [936, 290] width 126 height 76
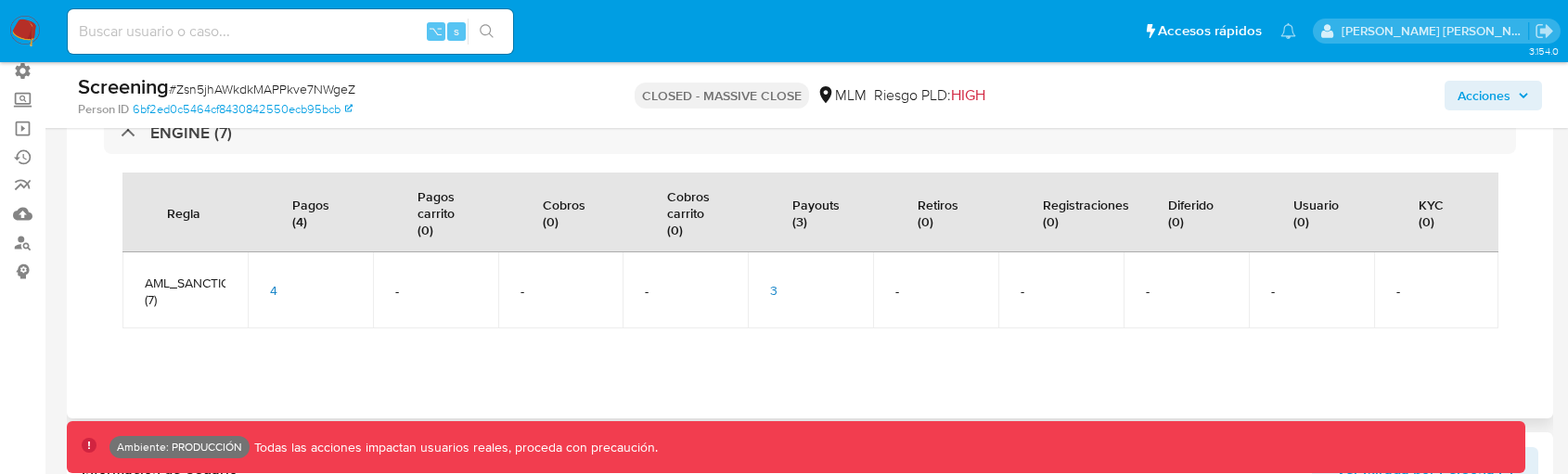
click at [783, 290] on div "3" at bounding box center [810, 290] width 81 height 17
click at [782, 284] on div "3" at bounding box center [810, 290] width 81 height 17
click at [780, 288] on div "3" at bounding box center [810, 290] width 81 height 17
click at [773, 288] on span "3" at bounding box center [774, 290] width 7 height 19
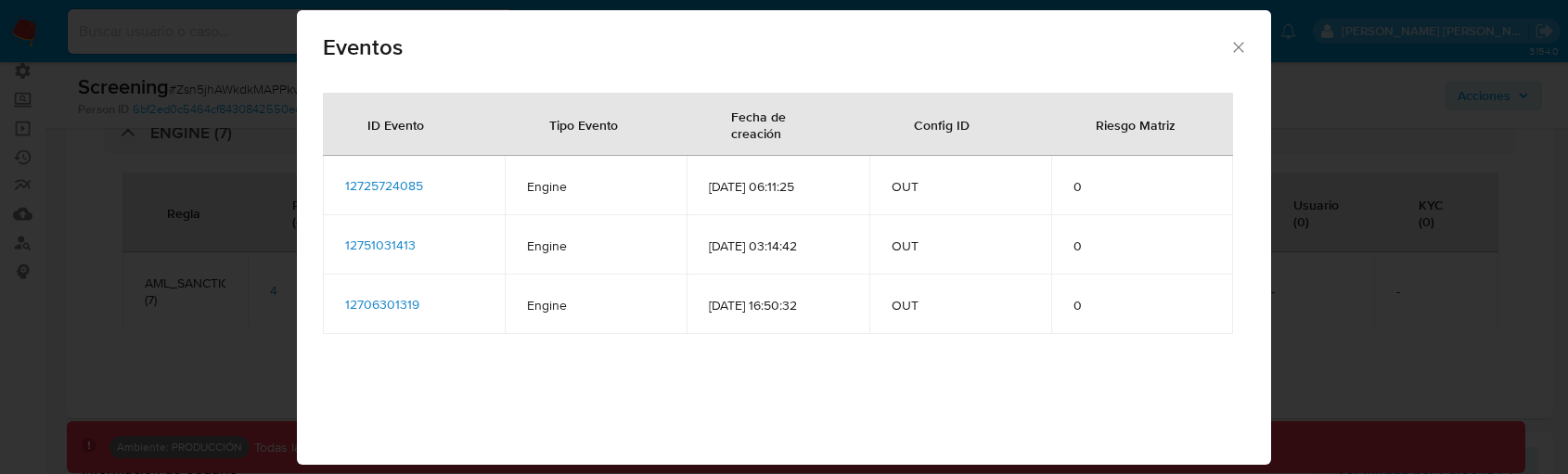
click at [385, 180] on span "12725724085" at bounding box center [384, 186] width 78 height 19
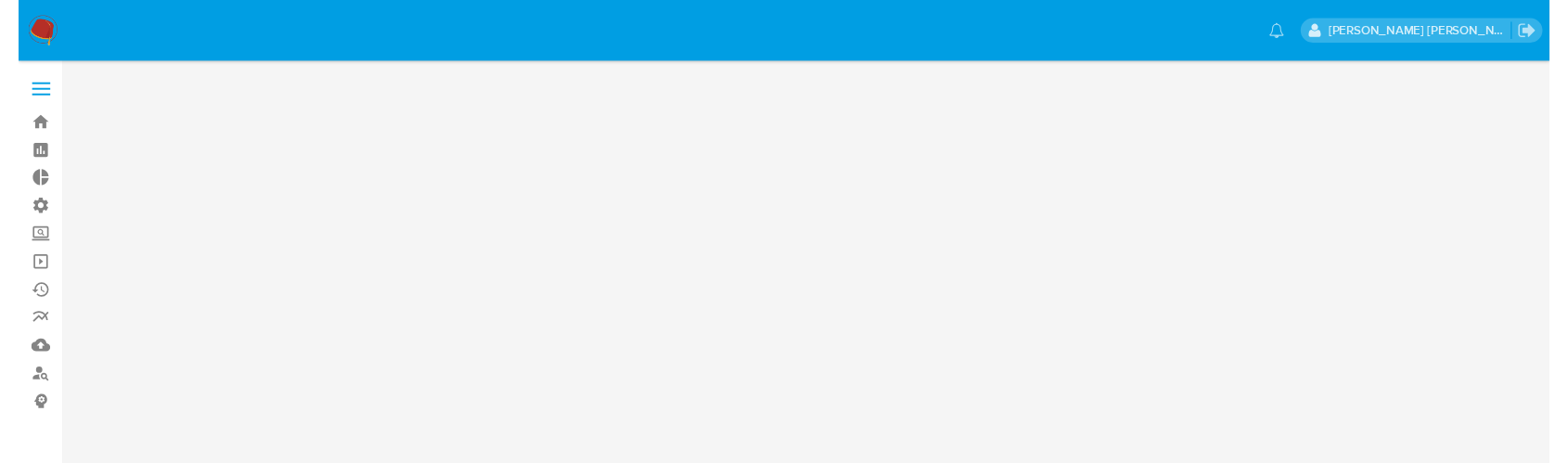
scroll to position [0, 0]
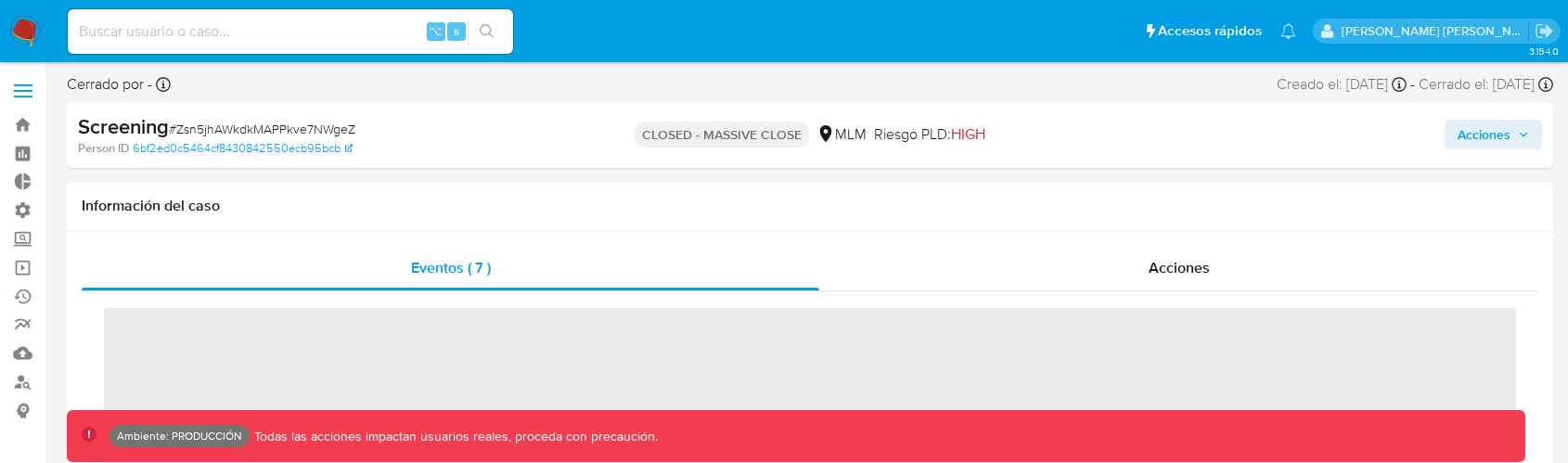
scroll to position [784, 0]
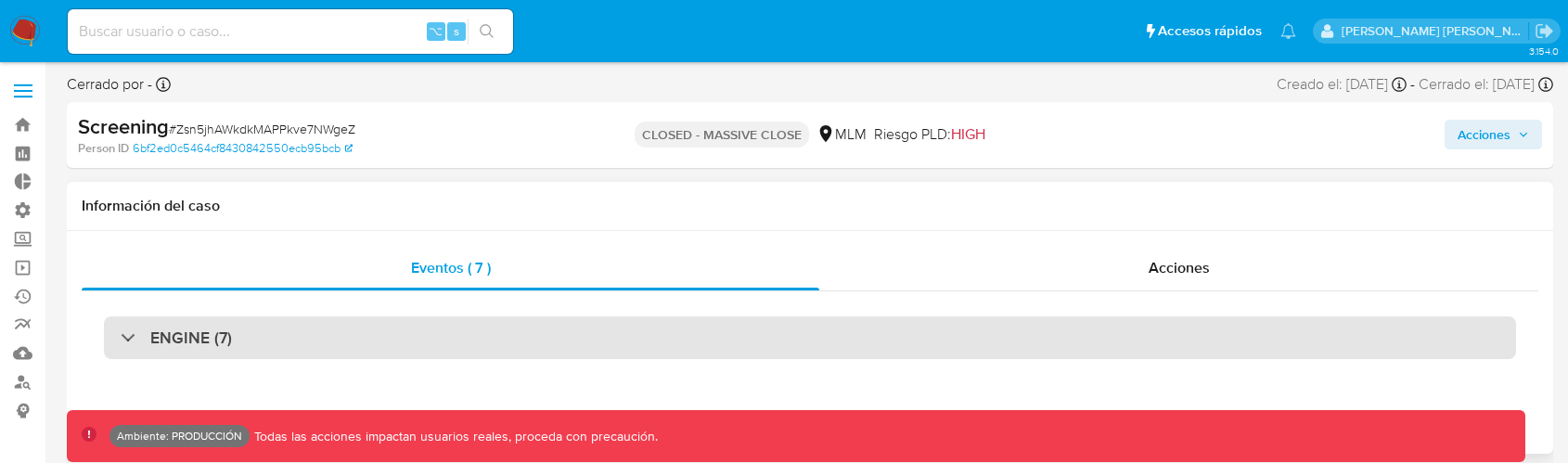
click at [351, 357] on div "ENGINE (7)" at bounding box center [809, 337] width 1412 height 43
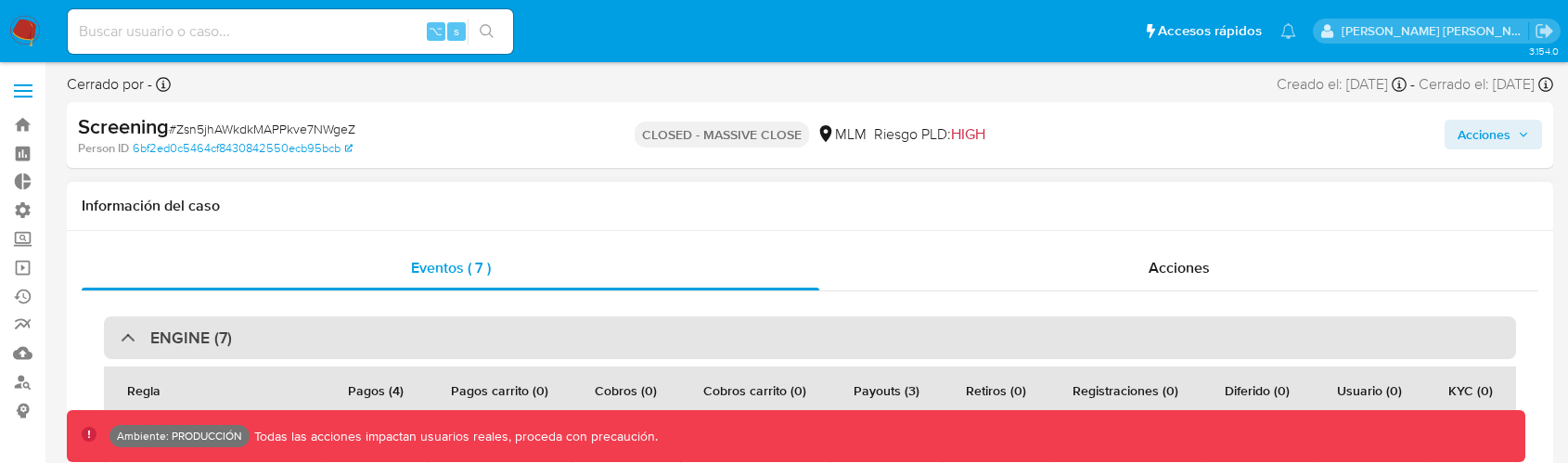
scroll to position [84, 0]
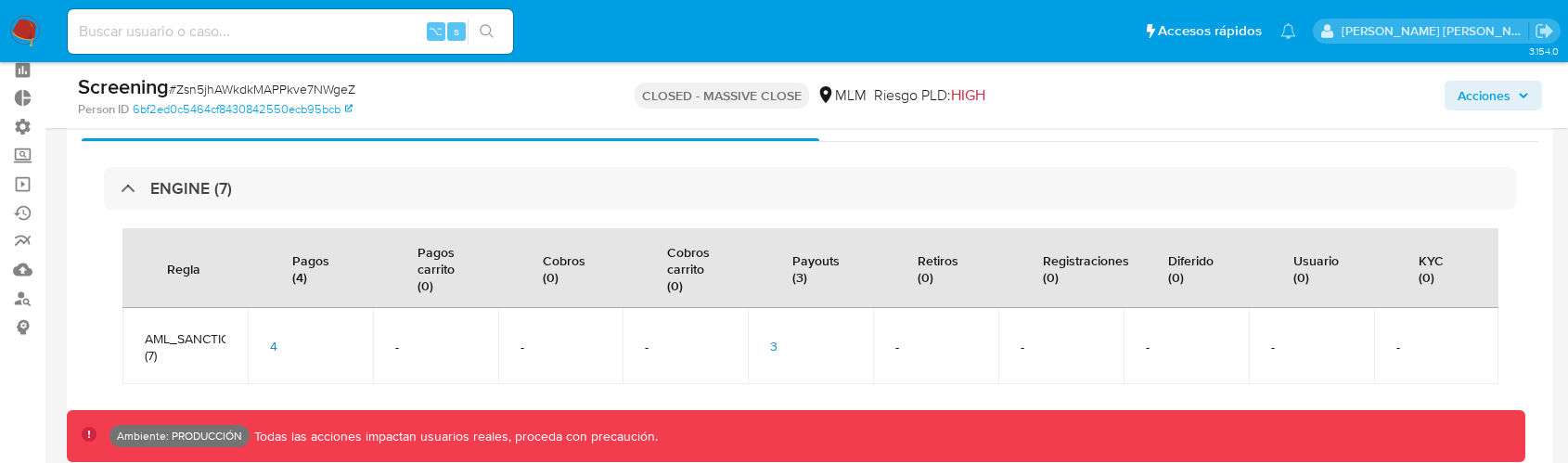
click at [765, 343] on td "3" at bounding box center [810, 346] width 126 height 76
click at [782, 343] on div "3" at bounding box center [810, 345] width 81 height 17
click at [774, 343] on span "3" at bounding box center [774, 346] width 7 height 19
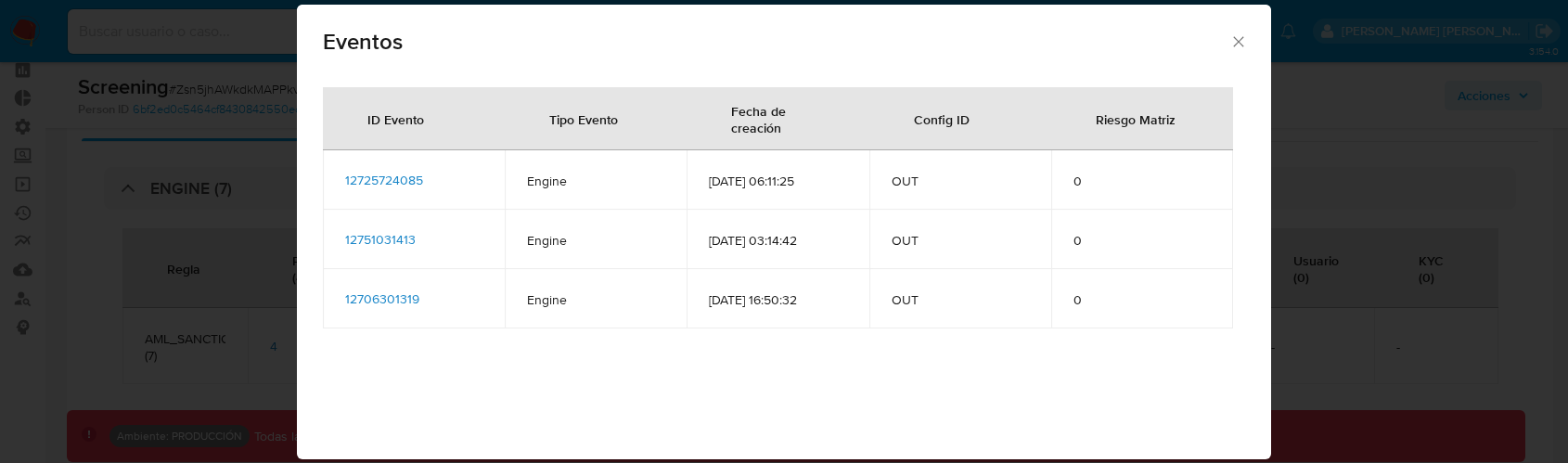
click at [373, 185] on span "12725724085" at bounding box center [384, 180] width 78 height 19
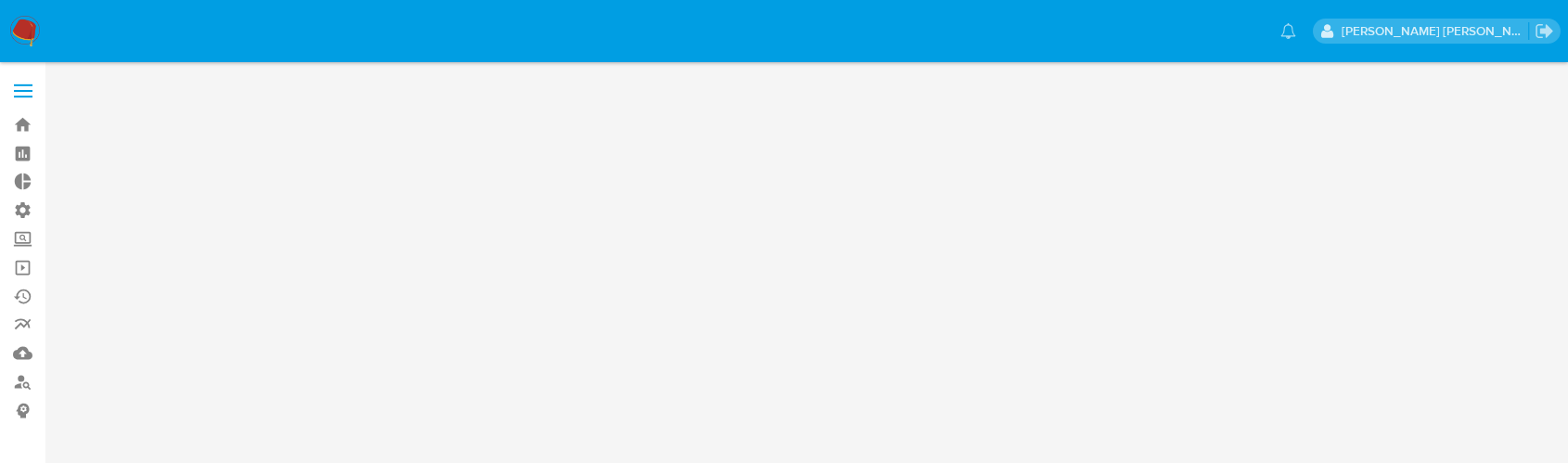
scroll to position [0, 0]
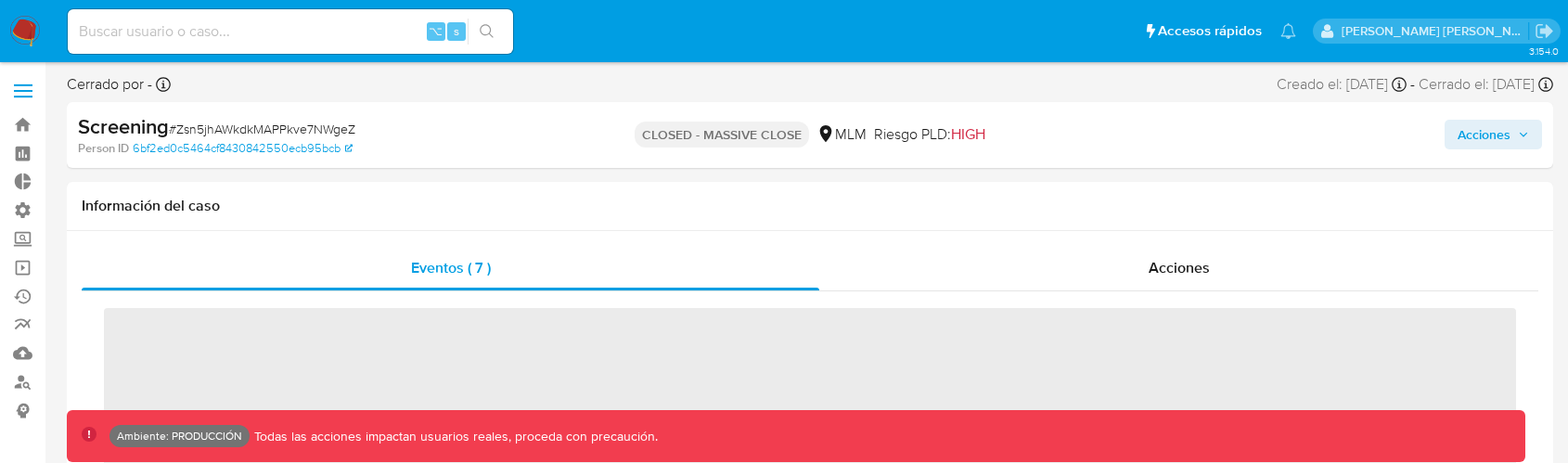
scroll to position [784, 0]
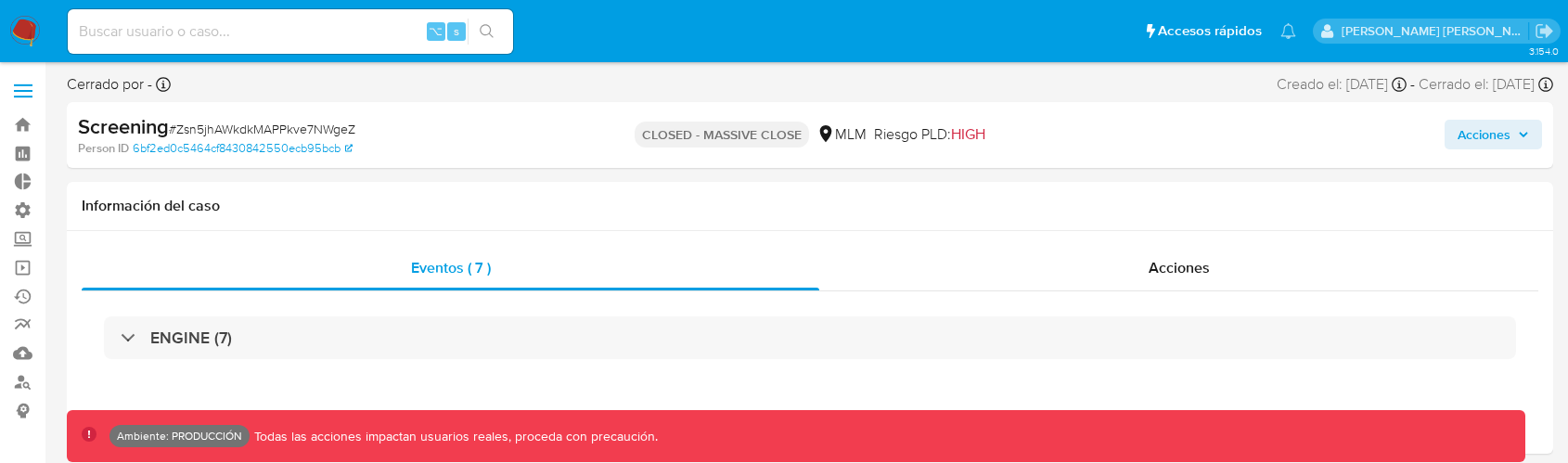
select select "10"
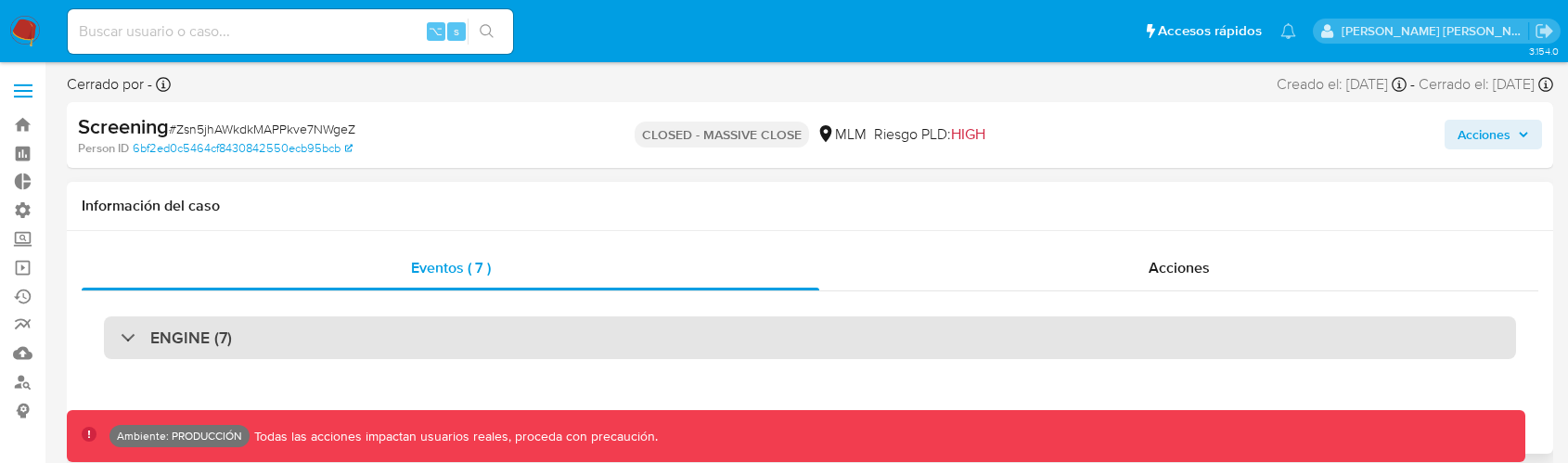
click at [256, 356] on div "ENGINE (7)" at bounding box center [809, 337] width 1412 height 43
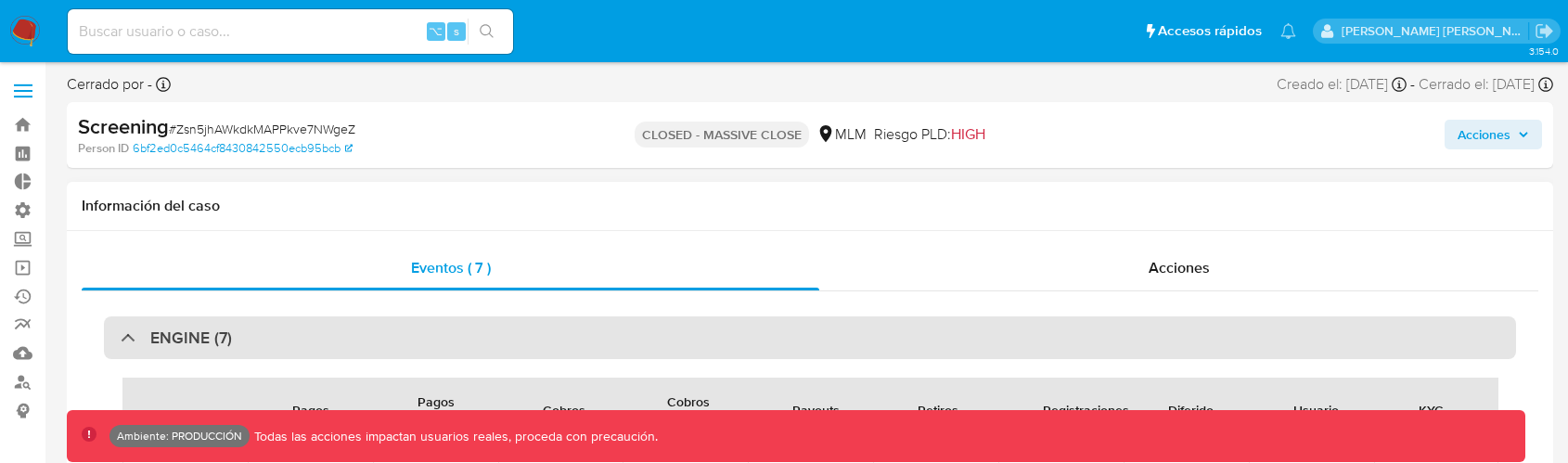
click at [256, 356] on div "ENGINE (7)" at bounding box center [809, 337] width 1412 height 43
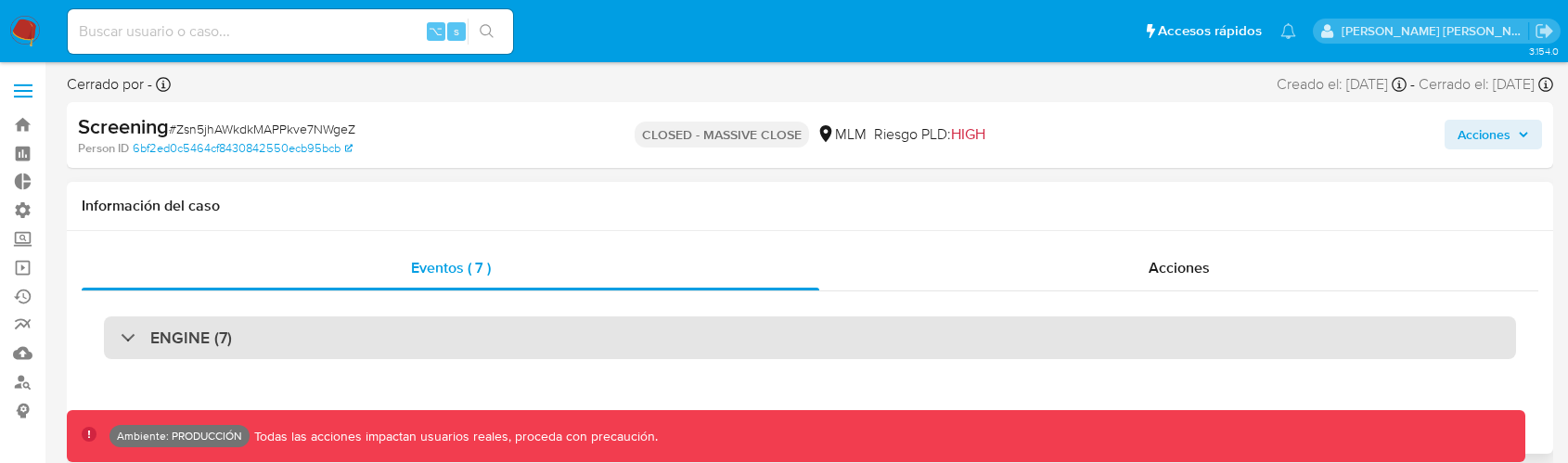
click at [256, 356] on div "ENGINE (7)" at bounding box center [809, 337] width 1412 height 43
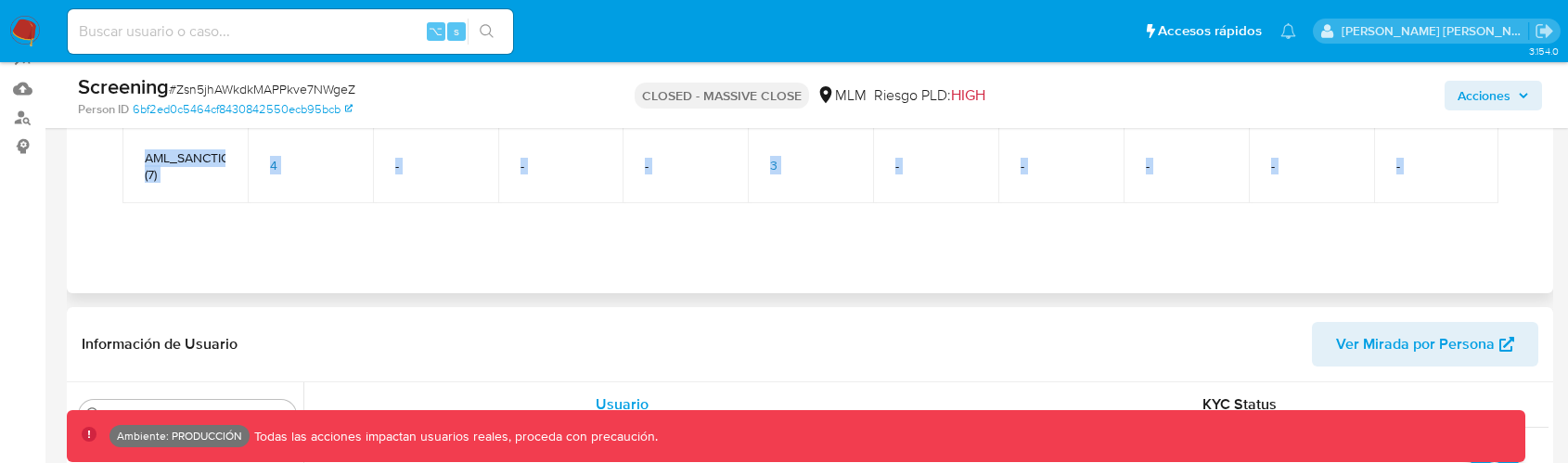
scroll to position [229, 0]
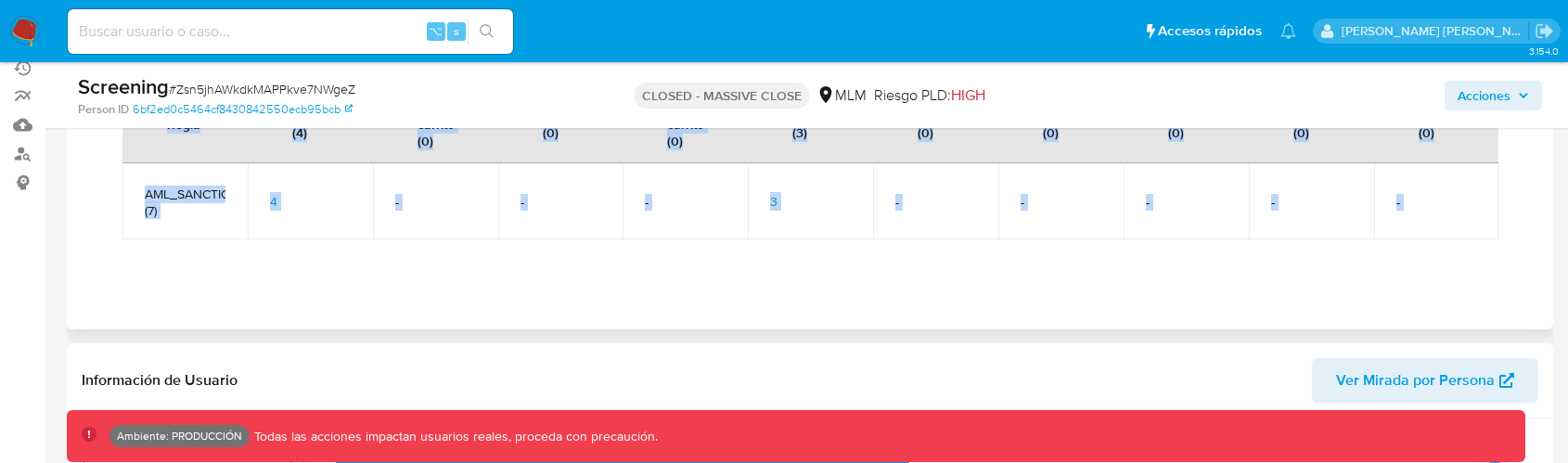
click at [538, 233] on td "-" at bounding box center [561, 202] width 126 height 76
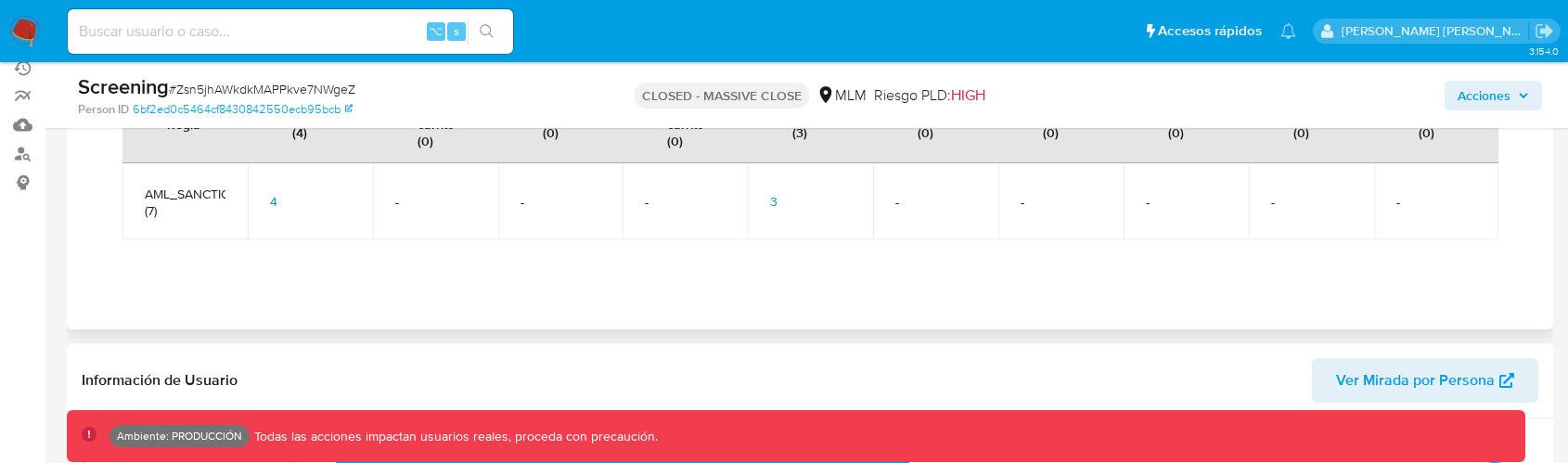
click at [777, 201] on span "3" at bounding box center [774, 201] width 7 height 19
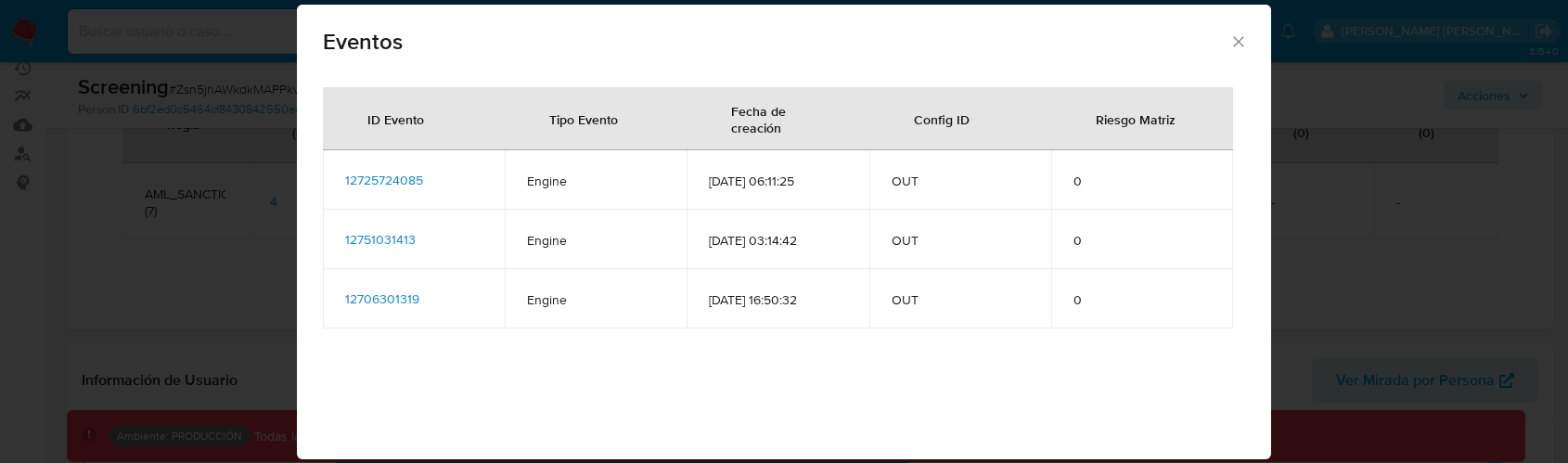
click at [408, 182] on span "12725724085" at bounding box center [384, 180] width 78 height 19
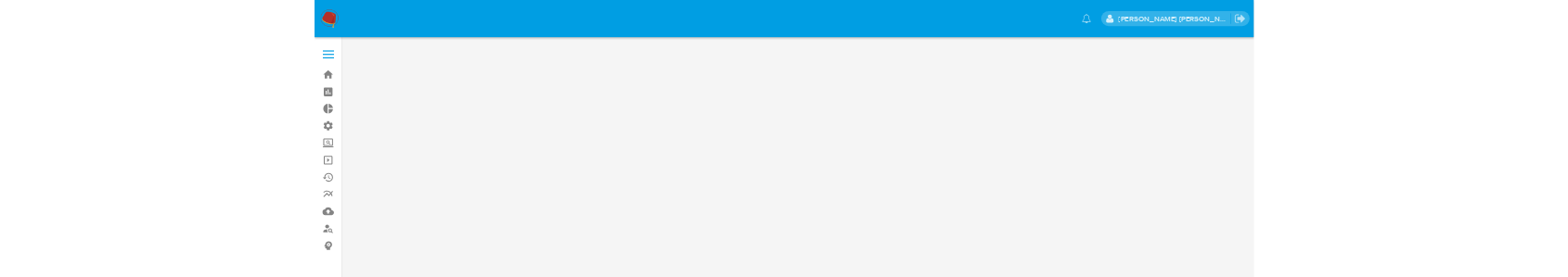
scroll to position [0, 0]
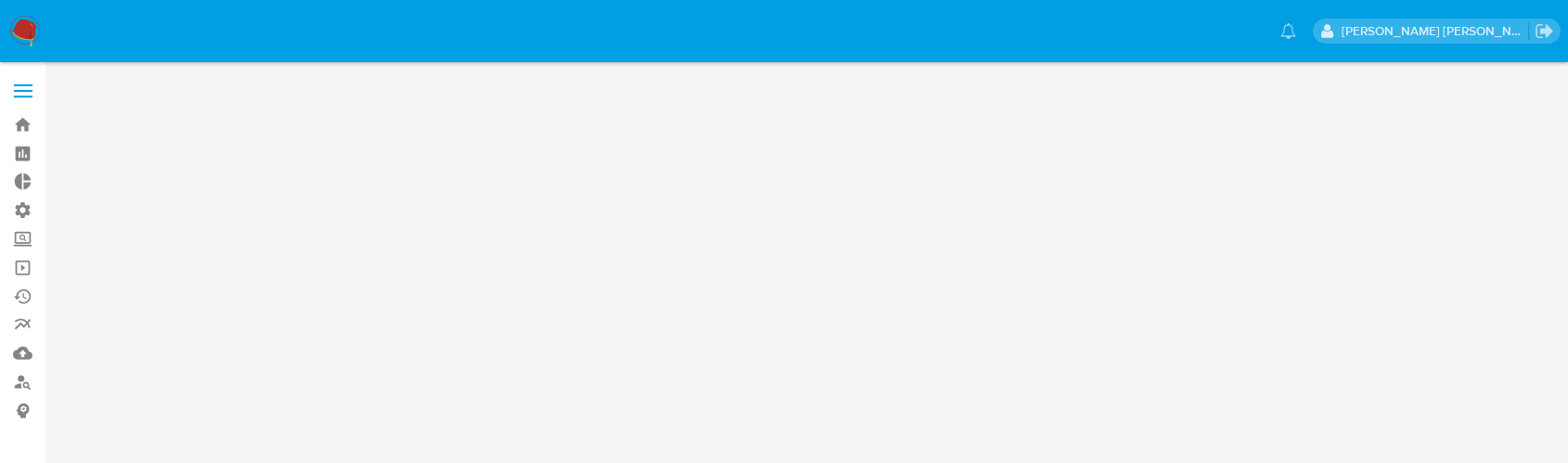
click at [568, 462] on main at bounding box center [784, 232] width 1568 height 463
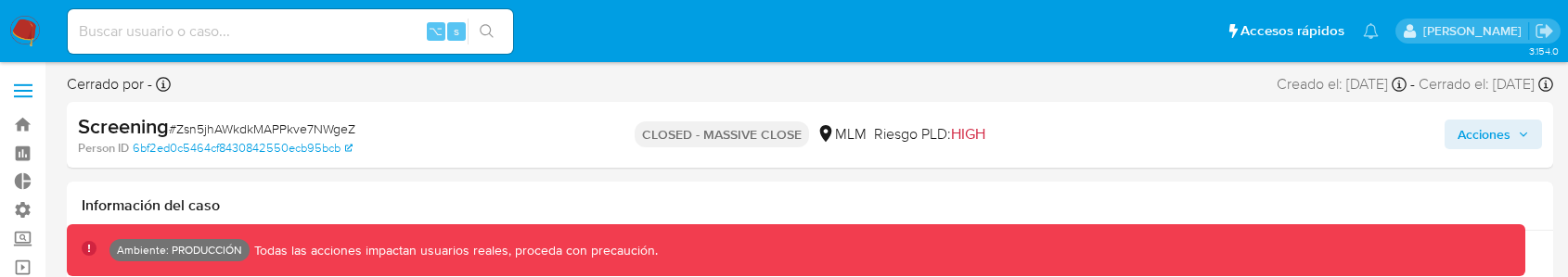
select select "10"
